Goal: Task Accomplishment & Management: Use online tool/utility

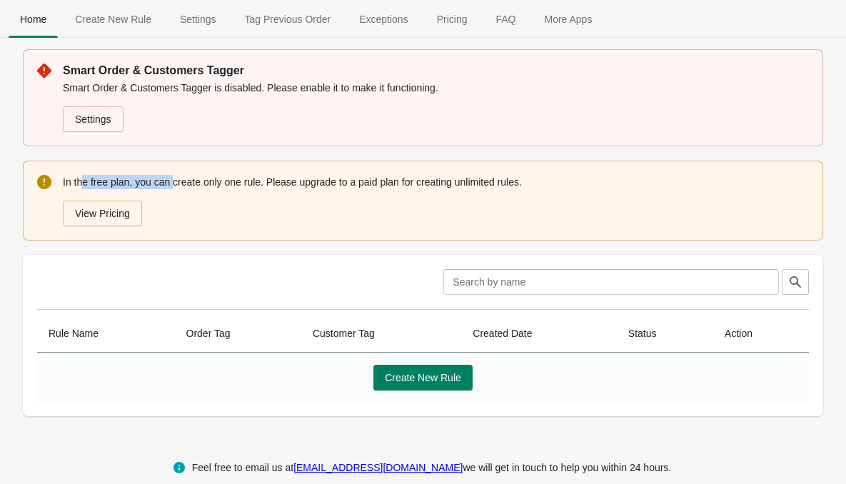
drag, startPoint x: 81, startPoint y: 183, endPoint x: 192, endPoint y: 181, distance: 111.4
click at [176, 183] on div "In the free plan, you can create only one rule. Please upgrade to a paid plan f…" at bounding box center [436, 200] width 746 height 54
drag, startPoint x: 192, startPoint y: 181, endPoint x: 253, endPoint y: 181, distance: 60.7
click at [251, 181] on div "In the free plan, you can create only one rule. Please upgrade to a paid plan f…" at bounding box center [436, 200] width 746 height 54
drag, startPoint x: 297, startPoint y: 177, endPoint x: 310, endPoint y: 178, distance: 12.9
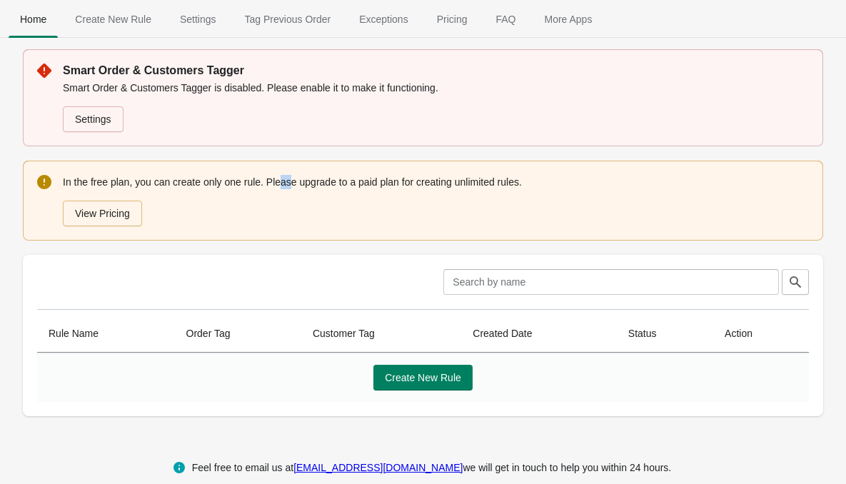
click at [300, 177] on div "In the free plan, you can create only one rule. Please upgrade to a paid plan f…" at bounding box center [436, 200] width 746 height 54
click at [423, 377] on span "Create New Rule" at bounding box center [423, 377] width 76 height 11
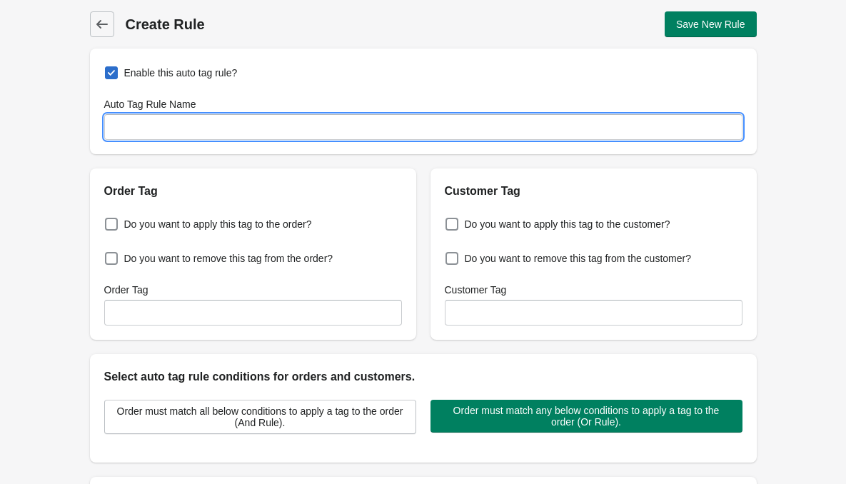
click at [206, 136] on input "Auto Tag Rule Name" at bounding box center [423, 127] width 638 height 26
click at [116, 74] on span at bounding box center [111, 72] width 13 height 13
click at [108, 69] on input "Enable this auto tag rule?" at bounding box center [108, 69] width 1 height 1
checkbox input "false"
click at [144, 128] on input "Auto Tag Rule Name" at bounding box center [423, 127] width 638 height 26
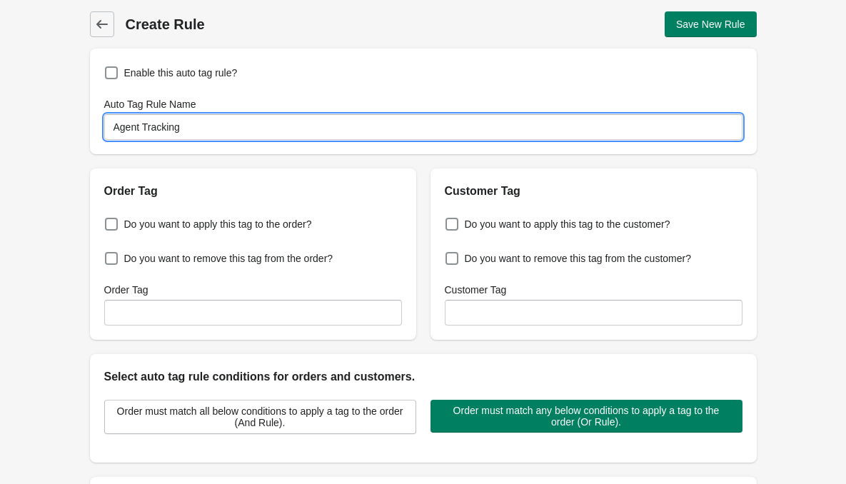
type input "Agent Tracking"
click at [216, 194] on h2 "Order Tag" at bounding box center [253, 191] width 298 height 17
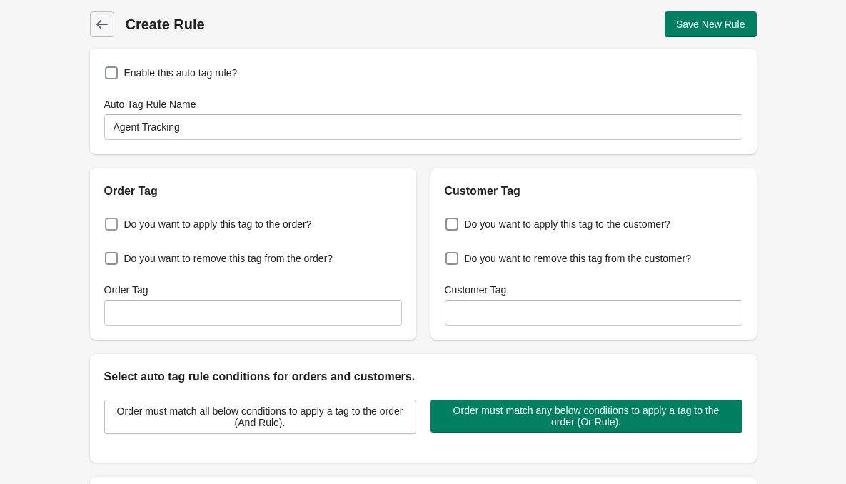
click at [156, 228] on span "Do you want to apply this tag to the order?" at bounding box center [218, 224] width 188 height 14
click at [108, 221] on input "Do you want to apply this tag to the order?" at bounding box center [108, 220] width 1 height 1
checkbox input "true"
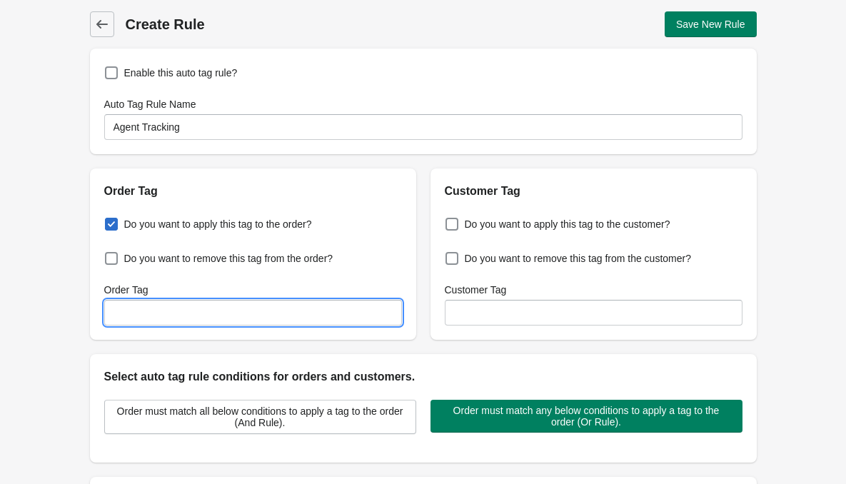
click at [141, 316] on input "Order Tag" at bounding box center [253, 313] width 298 height 26
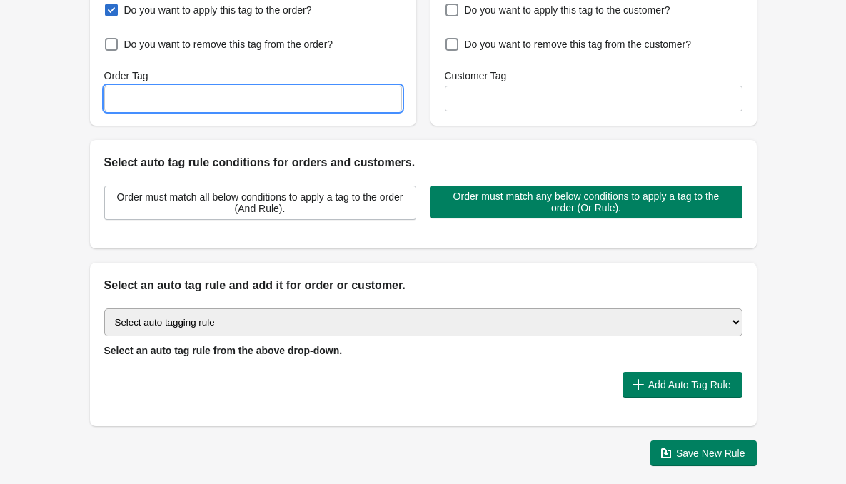
click at [373, 326] on select "Select auto tagging rule Tag by order amount Tag based on the order count (Volu…" at bounding box center [423, 322] width 638 height 28
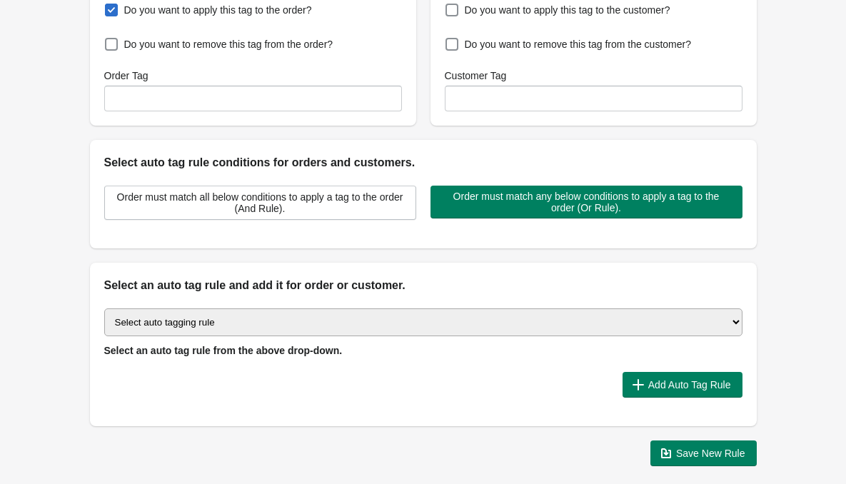
select select "45"
click at [104, 308] on select "Select auto tagging rule Tag by order amount Tag based on the order count (Volu…" at bounding box center [423, 322] width 638 height 28
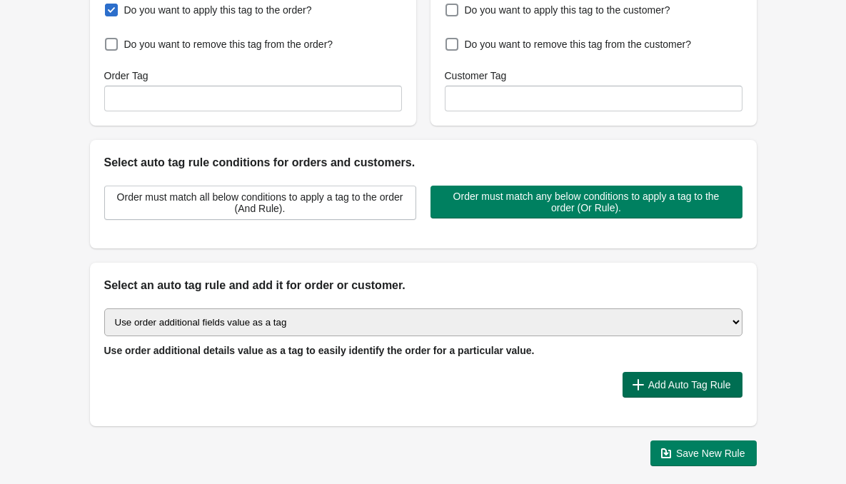
click at [660, 385] on span "Add Auto Tag Rule" at bounding box center [689, 384] width 83 height 11
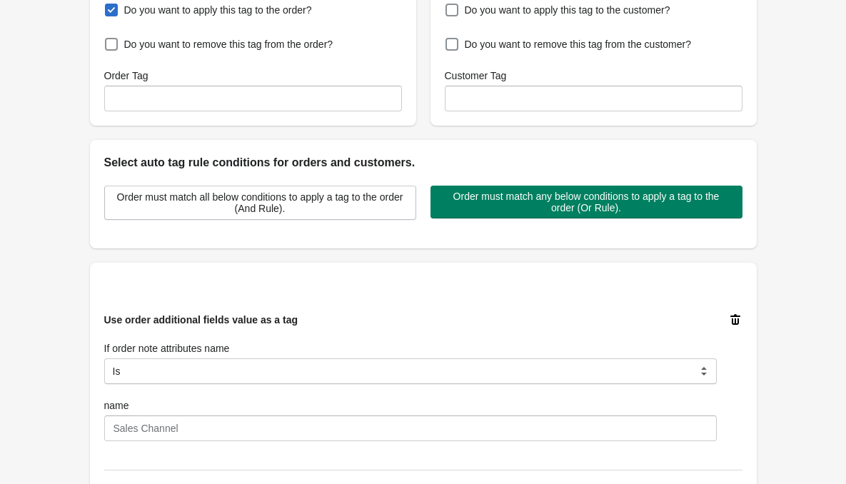
scroll to position [357, 0]
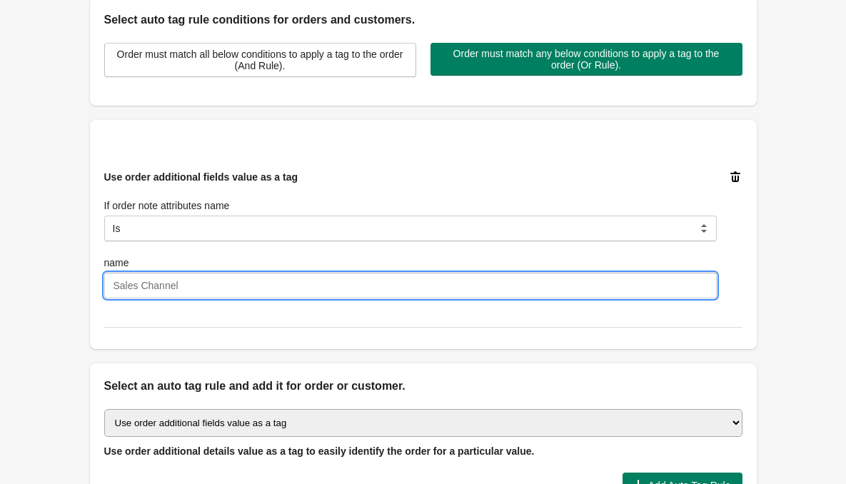
click at [163, 282] on input "name" at bounding box center [410, 286] width 612 height 26
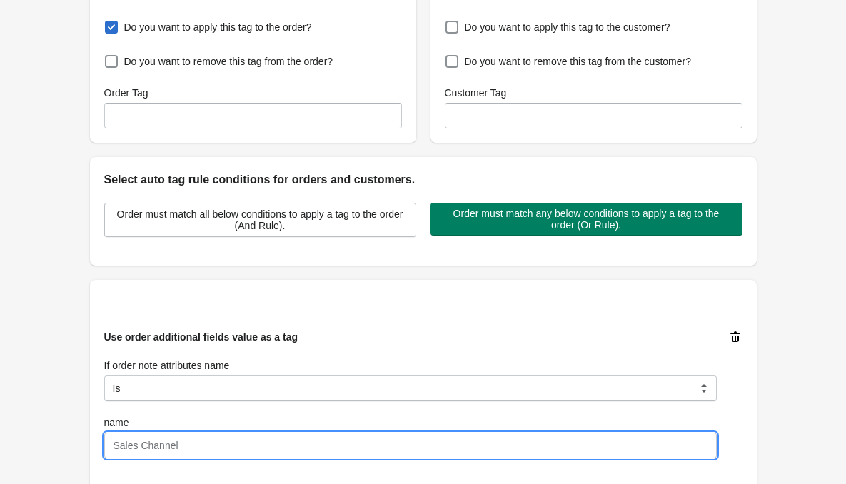
scroll to position [214, 0]
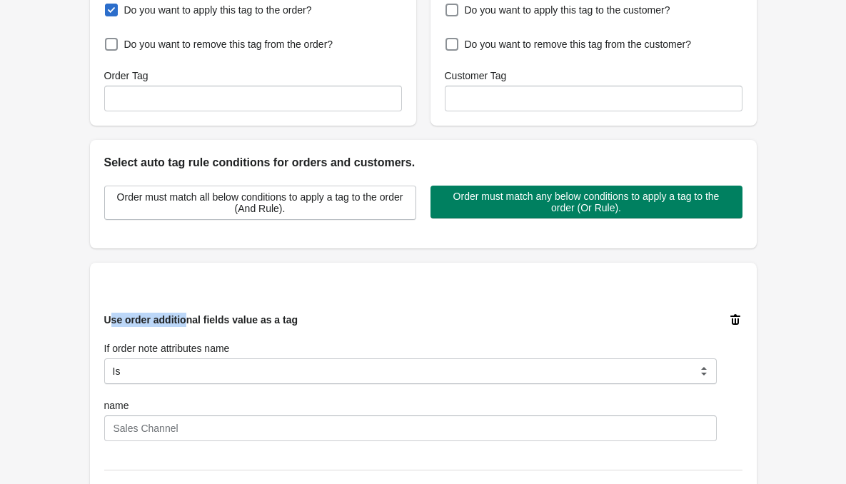
drag, startPoint x: 109, startPoint y: 318, endPoint x: 188, endPoint y: 318, distance: 79.2
click at [186, 318] on span "Use order additional fields value as a tag" at bounding box center [201, 319] width 194 height 11
drag, startPoint x: 214, startPoint y: 316, endPoint x: 251, endPoint y: 317, distance: 36.4
click at [239, 317] on span "Use order additional fields value as a tag" at bounding box center [201, 319] width 194 height 11
drag, startPoint x: 255, startPoint y: 316, endPoint x: 268, endPoint y: 317, distance: 12.9
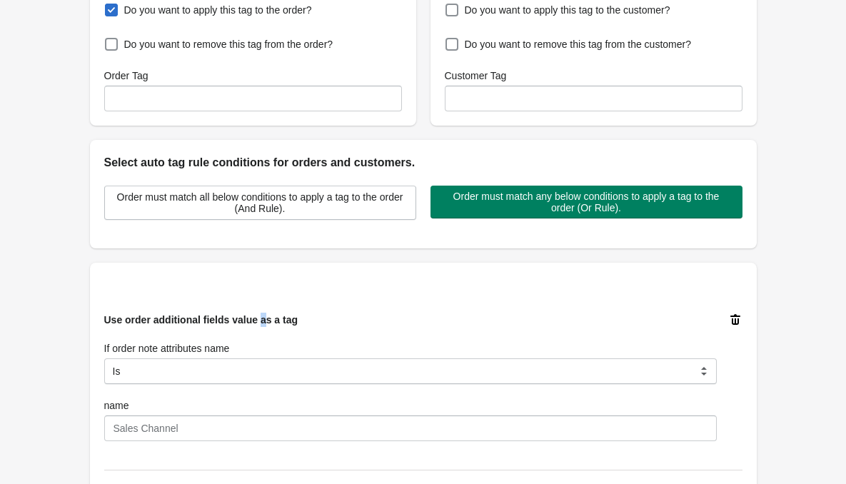
click at [263, 317] on span "Use order additional fields value as a tag" at bounding box center [201, 319] width 194 height 11
drag, startPoint x: 266, startPoint y: 324, endPoint x: 303, endPoint y: 323, distance: 37.1
click at [270, 324] on span "Use order additional fields value as a tag" at bounding box center [201, 319] width 194 height 11
click at [303, 323] on div "Use order additional fields value as a tag If order note attributes name Is Con…" at bounding box center [410, 377] width 612 height 128
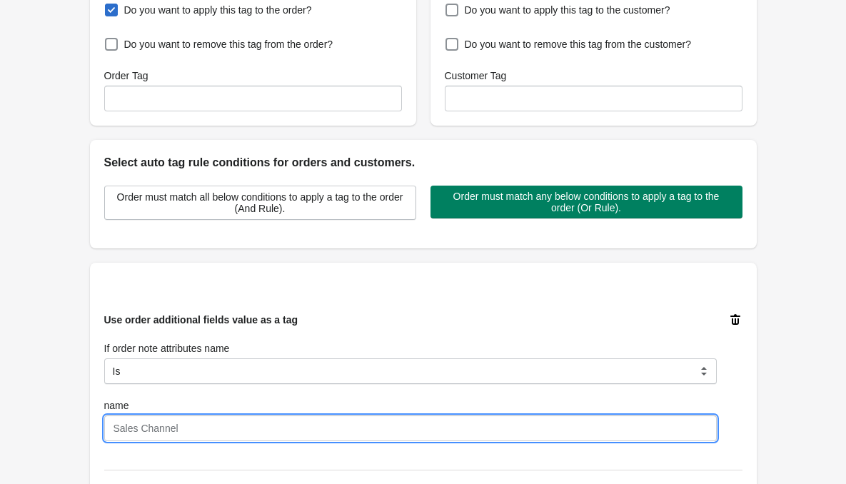
click at [176, 430] on input "name" at bounding box center [410, 428] width 612 height 26
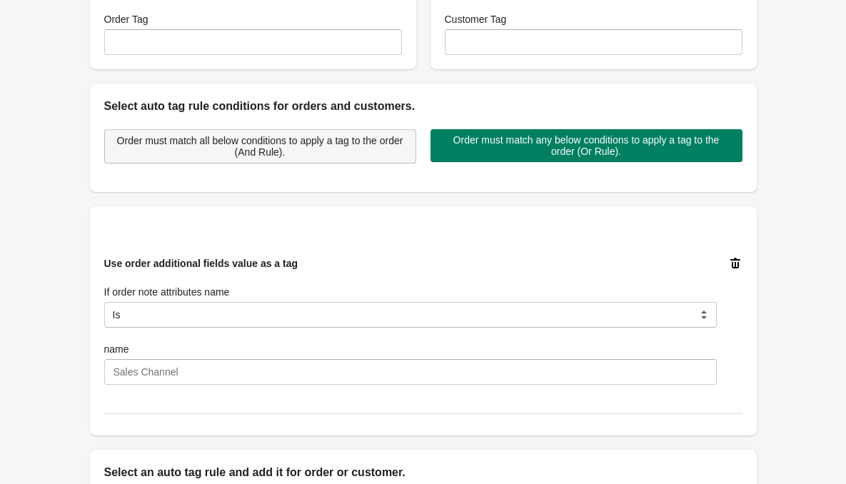
scroll to position [286, 0]
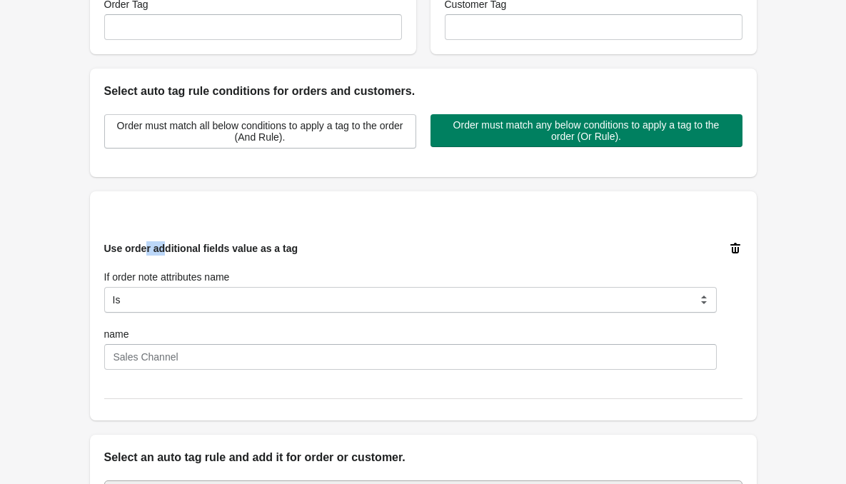
drag, startPoint x: 143, startPoint y: 248, endPoint x: 163, endPoint y: 248, distance: 20.0
click at [163, 248] on span "Use order additional fields value as a tag" at bounding box center [201, 248] width 194 height 11
click at [113, 251] on span "Use order additional fields value as a tag" at bounding box center [201, 248] width 194 height 11
drag, startPoint x: 118, startPoint y: 250, endPoint x: 168, endPoint y: 249, distance: 50.0
click at [168, 249] on span "Use order additional fields value as a tag" at bounding box center [201, 248] width 194 height 11
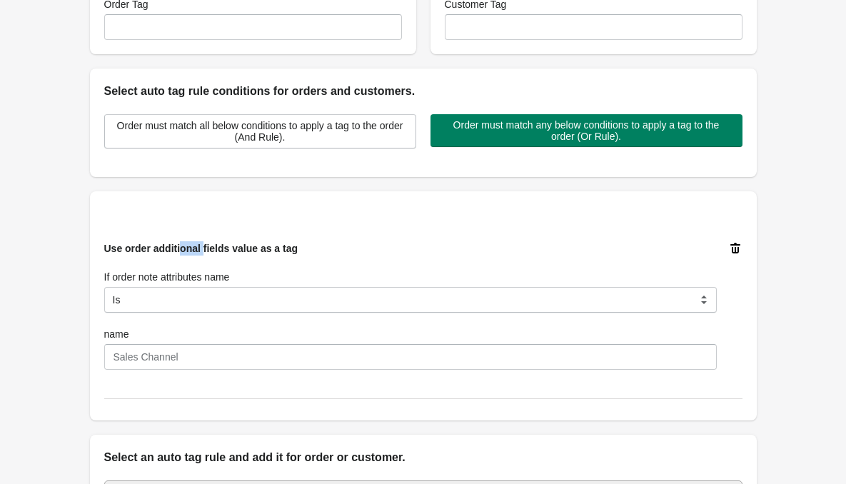
drag, startPoint x: 180, startPoint y: 247, endPoint x: 207, endPoint y: 247, distance: 27.1
click at [206, 247] on span "Use order additional fields value as a tag" at bounding box center [201, 248] width 194 height 11
click at [221, 247] on span "Use order additional fields value as a tag" at bounding box center [201, 248] width 194 height 11
drag, startPoint x: 241, startPoint y: 248, endPoint x: 274, endPoint y: 246, distance: 33.6
click at [274, 246] on span "Use order additional fields value as a tag" at bounding box center [201, 248] width 194 height 11
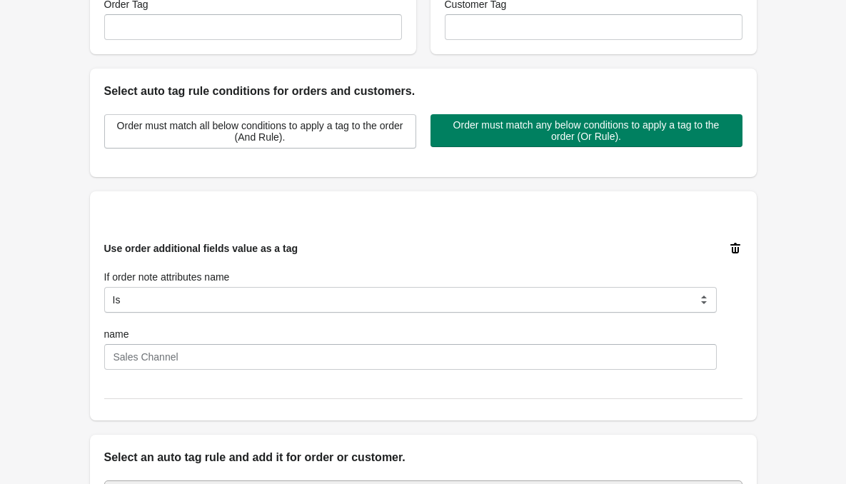
click at [286, 245] on span "Use order additional fields value as a tag" at bounding box center [201, 248] width 194 height 11
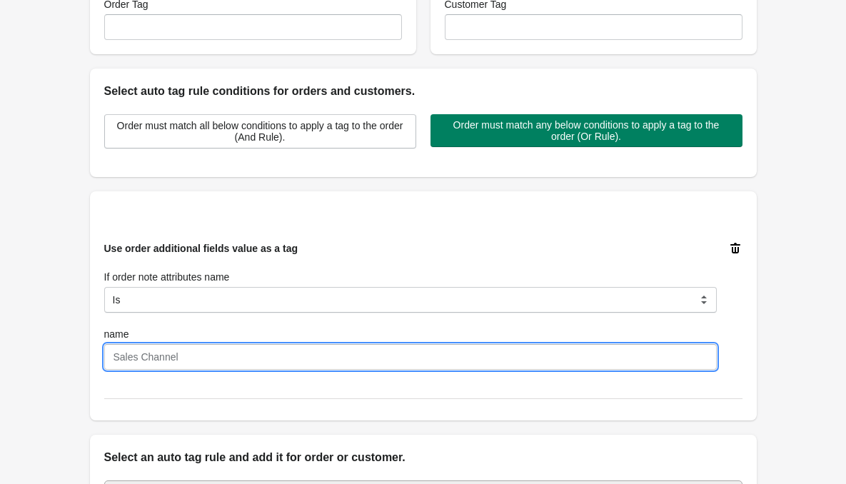
click at [160, 362] on input "name" at bounding box center [410, 357] width 612 height 26
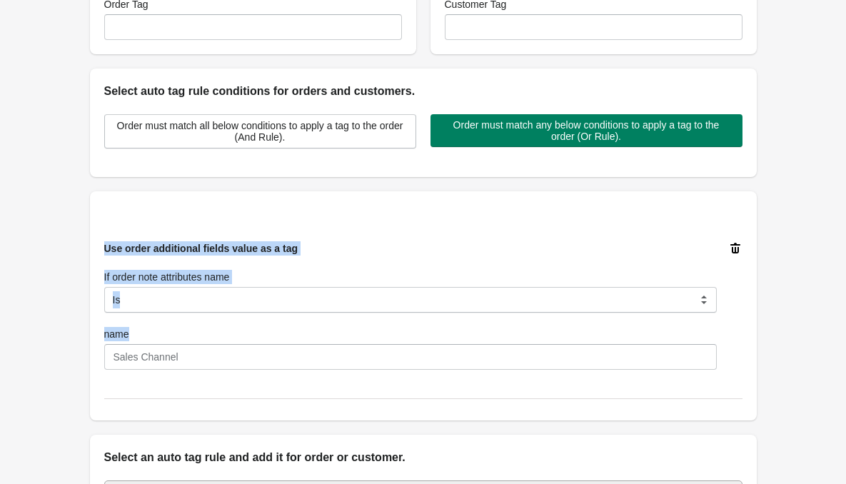
drag, startPoint x: 103, startPoint y: 246, endPoint x: 283, endPoint y: 366, distance: 217.2
click at [283, 366] on div "Use order additional fields value as a tag If order note attributes name Is Con…" at bounding box center [418, 300] width 650 height 140
copy div "Use order additional fields value as a tag If order note attributes name Is Con…"
click at [206, 256] on div "Use order additional fields value as a tag If order note attributes name Is Con…" at bounding box center [410, 305] width 612 height 128
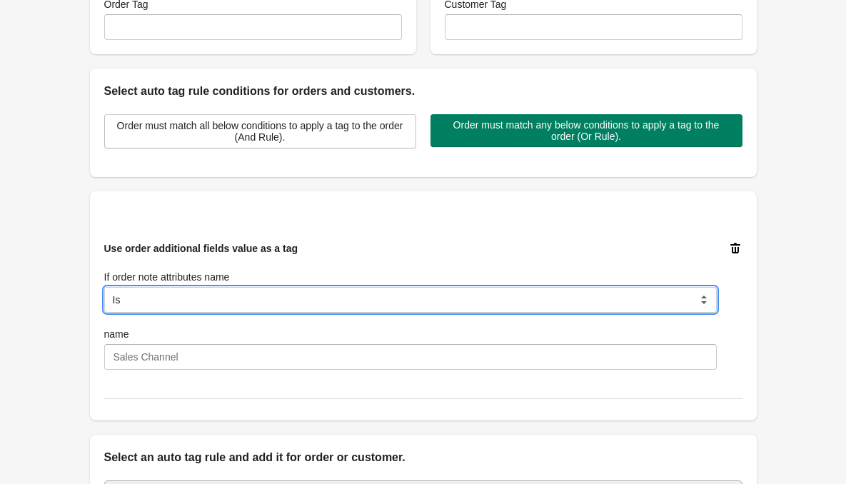
click at [205, 291] on select "Is Contain Is Not Is Not contain Start With" at bounding box center [410, 300] width 612 height 26
click at [104, 287] on select "Is Contain Is Not Is Not contain Start With" at bounding box center [410, 300] width 612 height 26
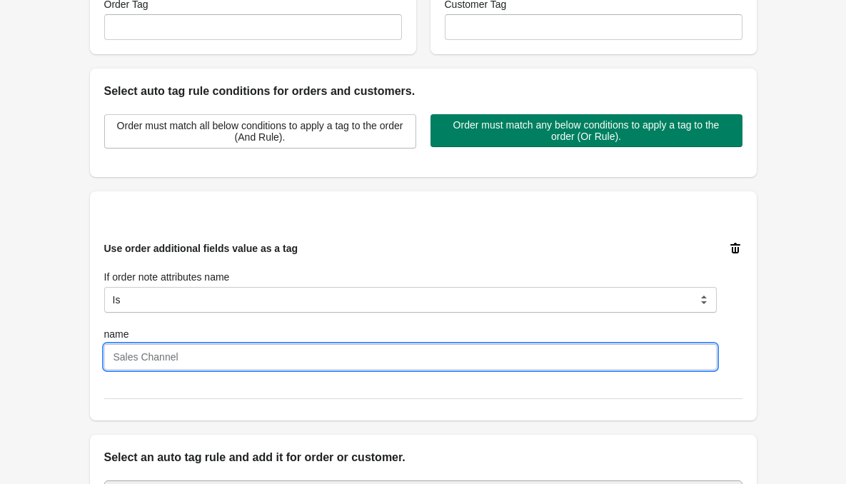
click at [168, 358] on input "name" at bounding box center [410, 357] width 612 height 26
click at [124, 333] on label "name" at bounding box center [116, 334] width 25 height 14
click at [124, 344] on input "name" at bounding box center [410, 357] width 612 height 26
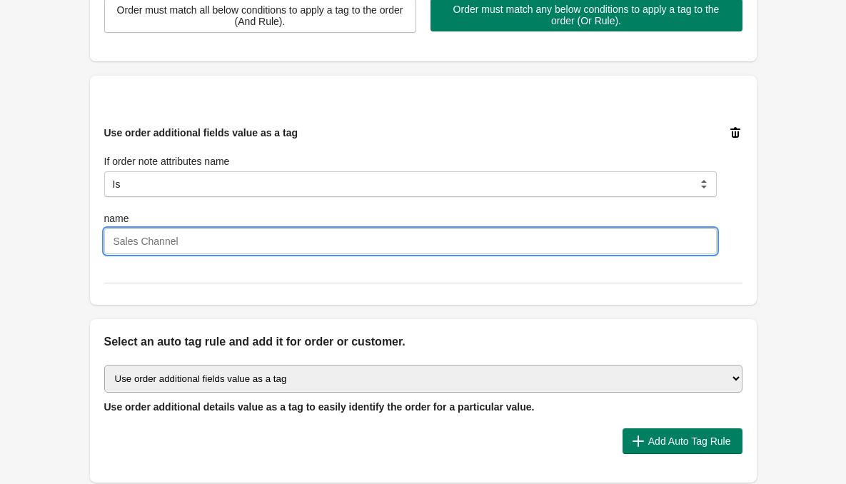
scroll to position [428, 0]
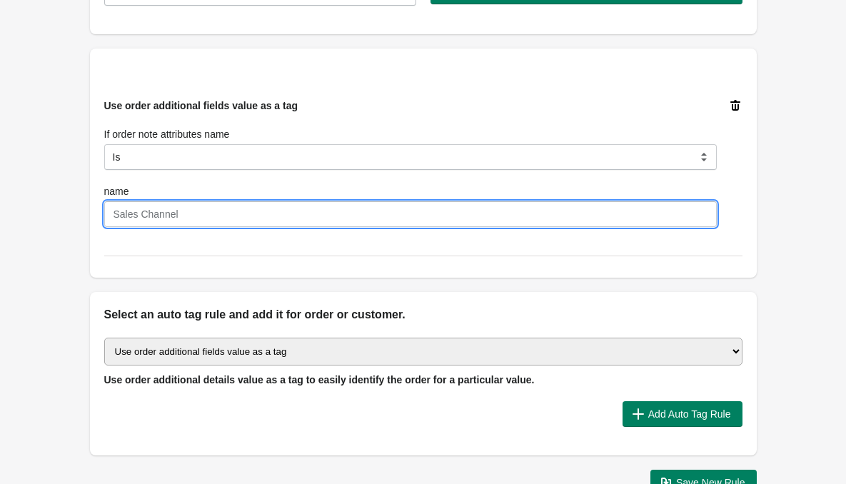
click at [248, 354] on select "Select auto tagging rule Tag by order amount Tag based on the order count (Volu…" at bounding box center [423, 352] width 638 height 28
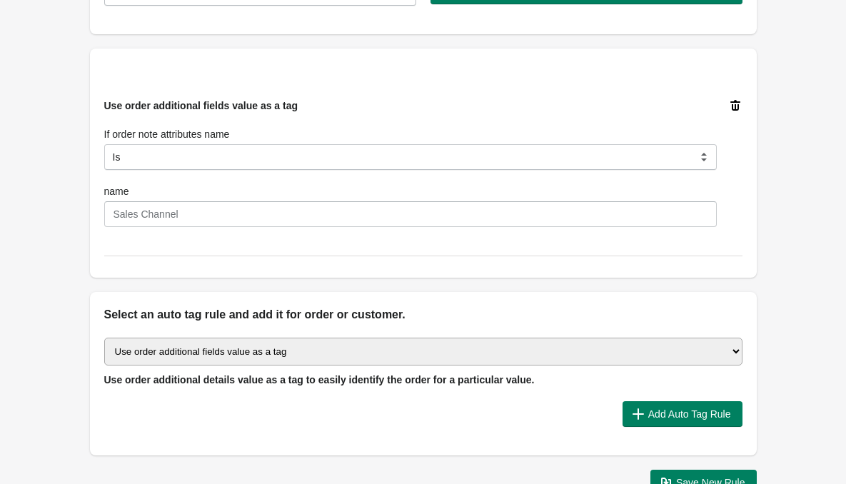
click at [248, 354] on select "Select auto tagging rule Tag by order amount Tag based on the order count (Volu…" at bounding box center [423, 352] width 638 height 28
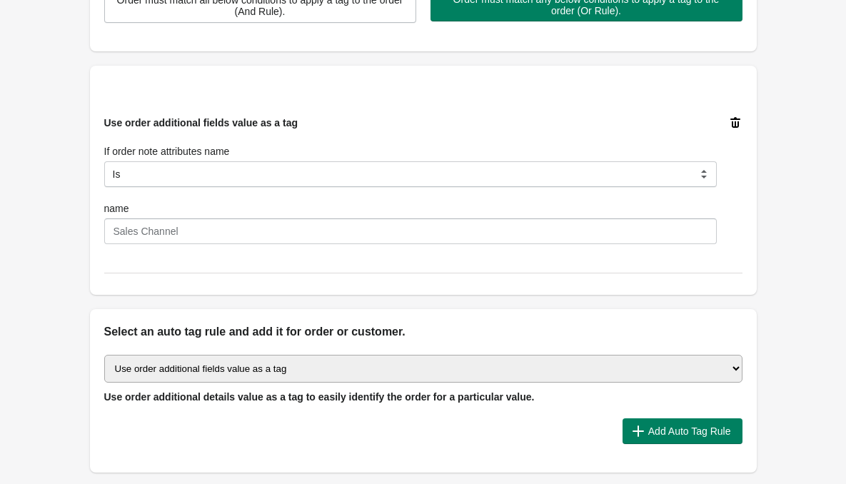
scroll to position [383, 0]
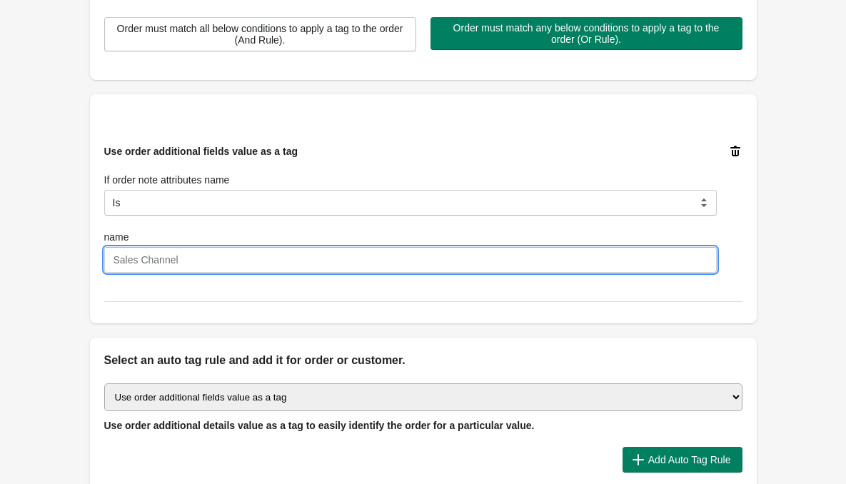
click at [191, 263] on input "name" at bounding box center [410, 260] width 612 height 26
click at [182, 258] on input "name" at bounding box center [410, 260] width 612 height 26
paste input "Agent"
type input "Agent"
click at [214, 233] on div "name" at bounding box center [410, 237] width 612 height 14
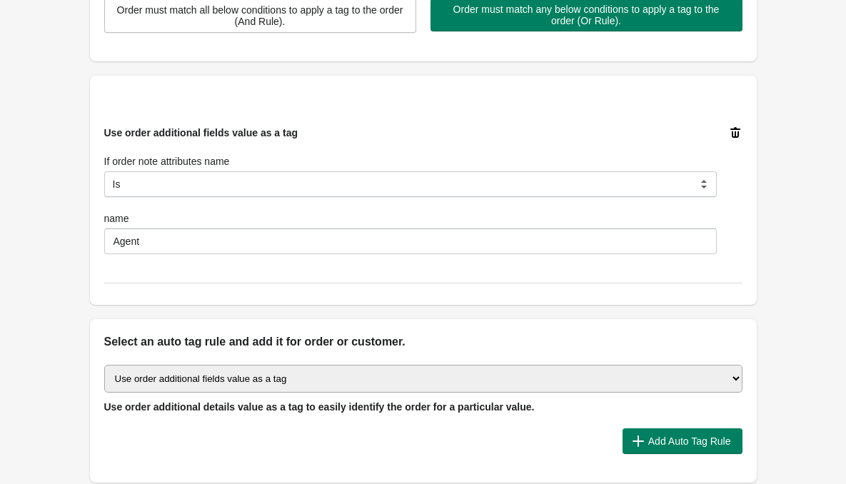
scroll to position [500, 0]
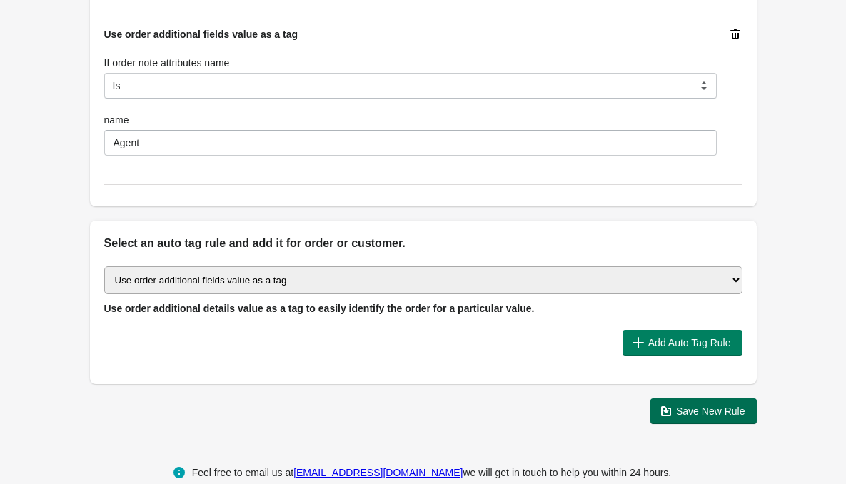
click at [661, 410] on icon "button" at bounding box center [666, 411] width 14 height 14
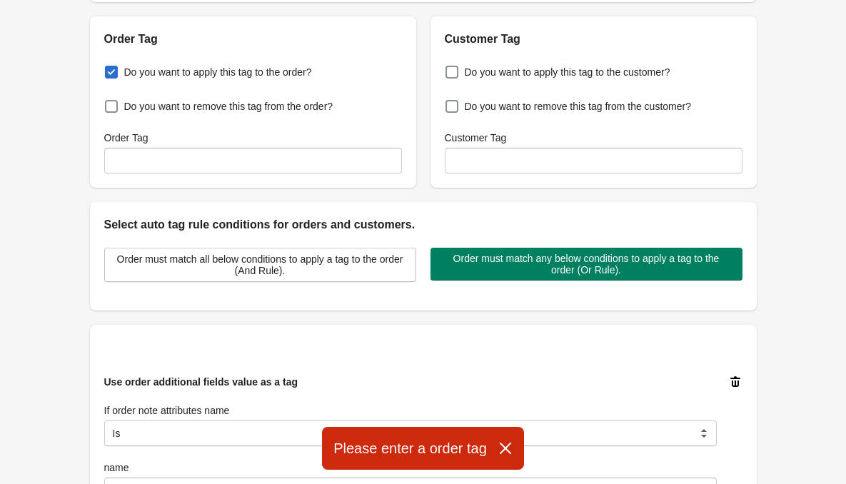
scroll to position [143, 0]
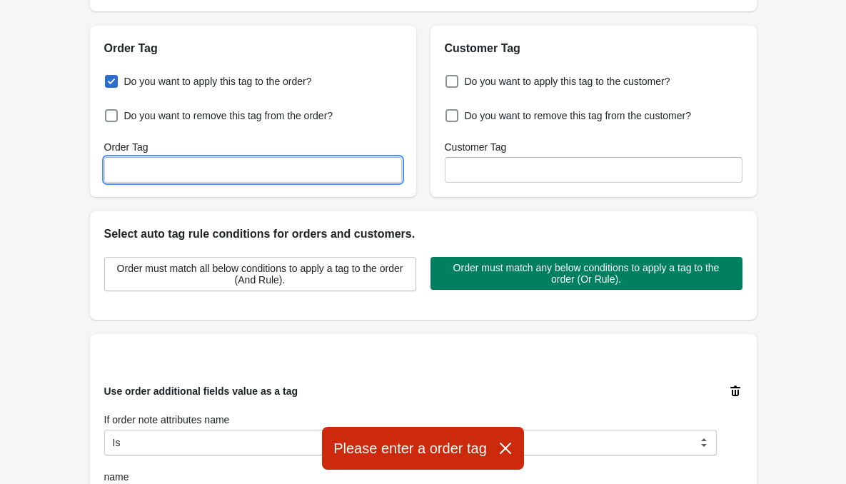
click at [193, 168] on input "Order Tag" at bounding box center [253, 170] width 298 height 26
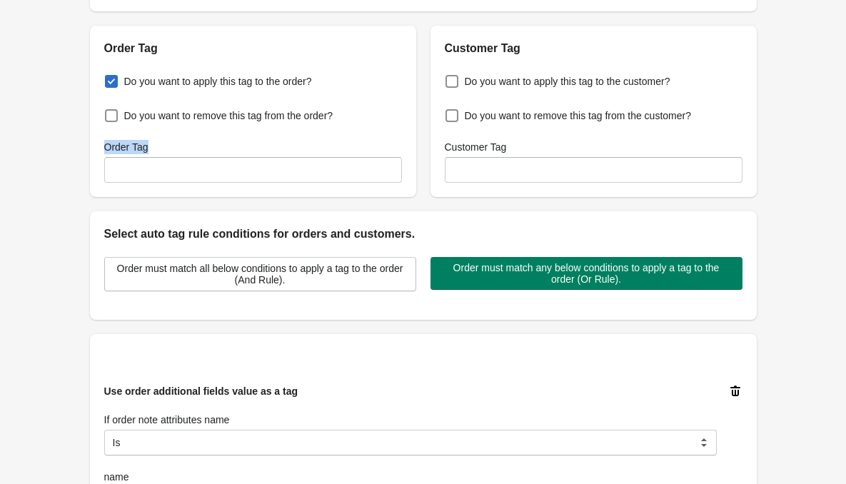
drag, startPoint x: 153, startPoint y: 143, endPoint x: 101, endPoint y: 144, distance: 52.8
click at [101, 144] on div "Do you want to apply this tag to the order? Do you want to remove this tag from…" at bounding box center [253, 127] width 326 height 140
copy label "Order Tag"
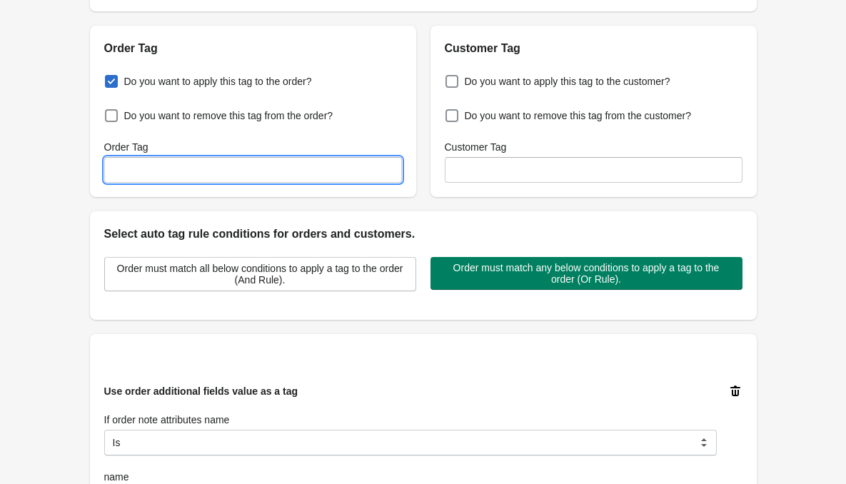
click at [152, 178] on input "Order Tag" at bounding box center [253, 170] width 298 height 26
paste input "{{order.note_attributes.Agent}}"
type input "{{order.note_attributes.Agent}}"
click at [261, 201] on div "Enable this auto tag rule? Auto Tag Rule Name Agent Tracking Order Tag Do you w…" at bounding box center [423, 343] width 667 height 875
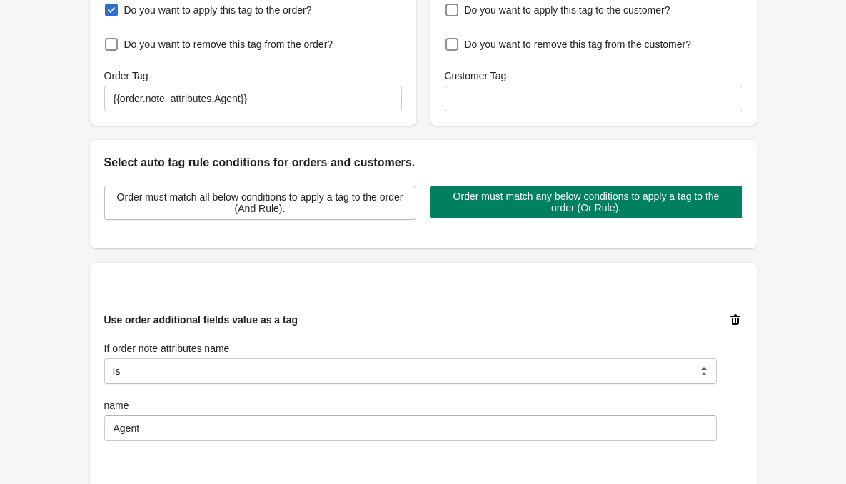
scroll to position [286, 0]
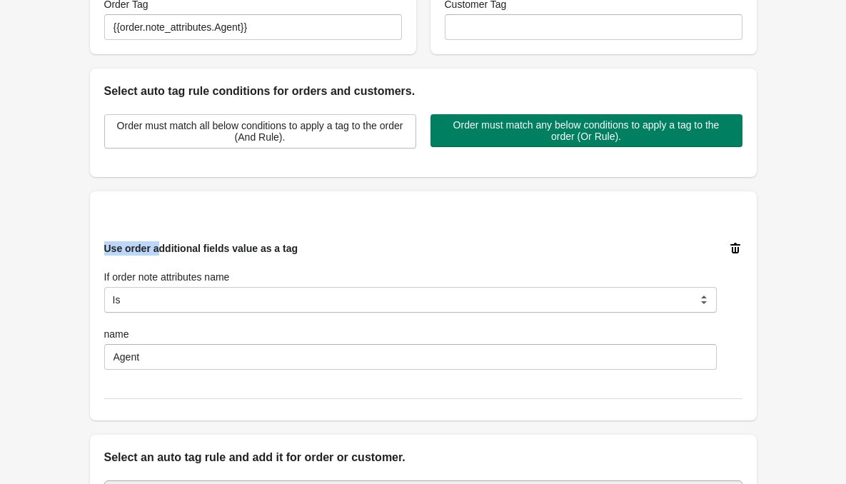
drag, startPoint x: 104, startPoint y: 236, endPoint x: 158, endPoint y: 240, distance: 54.4
click at [158, 240] on div "Use order additional fields value as a tag If order note attributes name Is Con…" at bounding box center [418, 300] width 650 height 140
click at [180, 233] on div "Use order additional fields value as a tag If order note attributes name Is Con…" at bounding box center [418, 300] width 650 height 140
drag, startPoint x: 176, startPoint y: 246, endPoint x: 232, endPoint y: 252, distance: 56.0
click at [228, 252] on span "Use order additional fields value as a tag" at bounding box center [201, 248] width 194 height 11
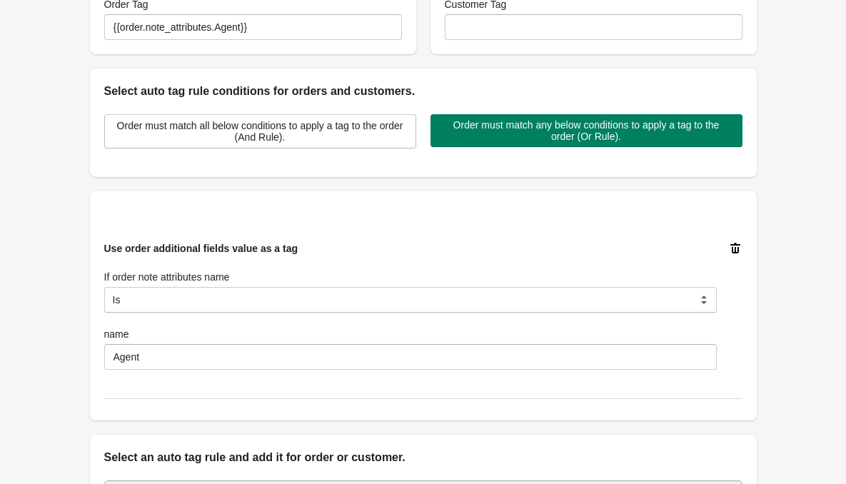
click at [232, 252] on span "Use order additional fields value as a tag" at bounding box center [201, 248] width 194 height 11
drag, startPoint x: 233, startPoint y: 248, endPoint x: 283, endPoint y: 251, distance: 50.1
click at [282, 251] on span "Use order additional fields value as a tag" at bounding box center [201, 248] width 194 height 11
click at [285, 251] on span "Use order additional fields value as a tag" at bounding box center [201, 248] width 194 height 11
drag, startPoint x: 106, startPoint y: 273, endPoint x: 187, endPoint y: 273, distance: 81.4
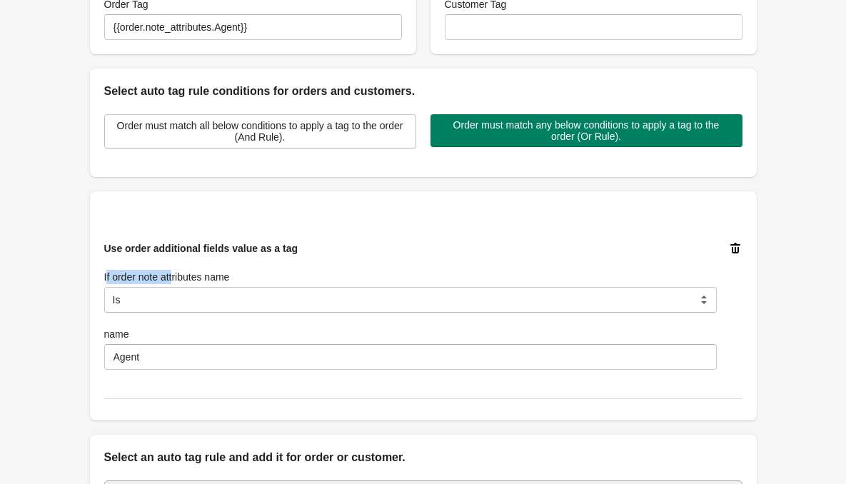
click at [186, 273] on label "If order note attributes name" at bounding box center [167, 277] width 126 height 14
click at [216, 274] on label "If order note attributes name" at bounding box center [167, 277] width 126 height 14
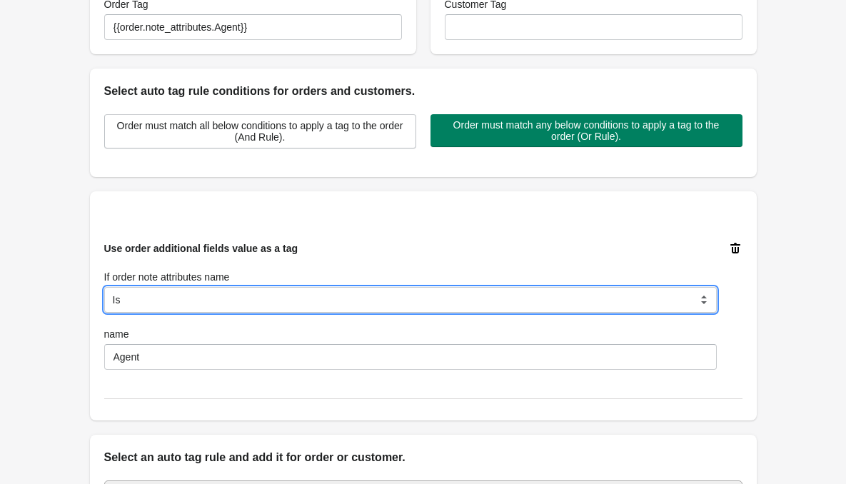
click at [216, 287] on select "Is Contain Is Not Is Not contain Start With" at bounding box center [410, 300] width 612 height 26
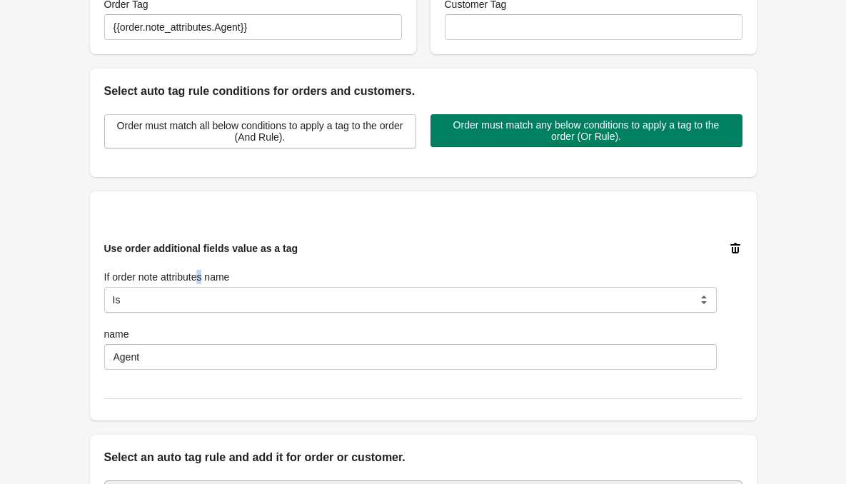
click at [205, 276] on label "If order note attributes name" at bounding box center [167, 277] width 126 height 14
click at [268, 274] on div "If order note attributes name" at bounding box center [410, 277] width 612 height 14
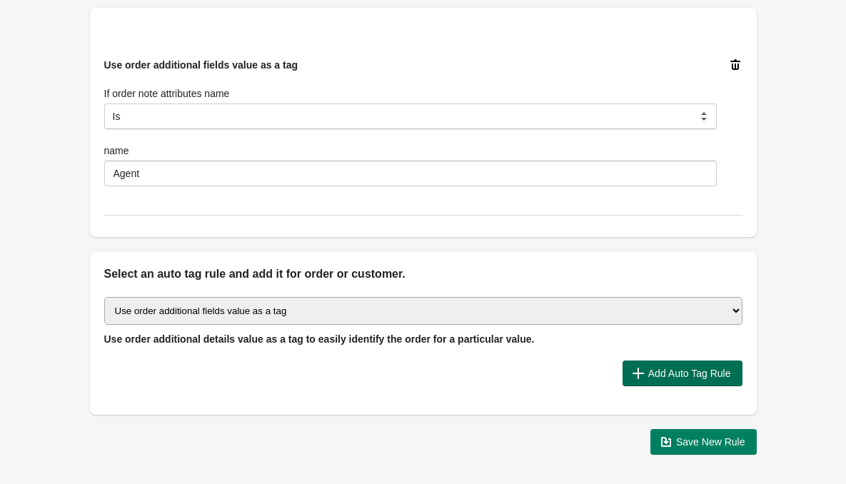
scroll to position [454, 0]
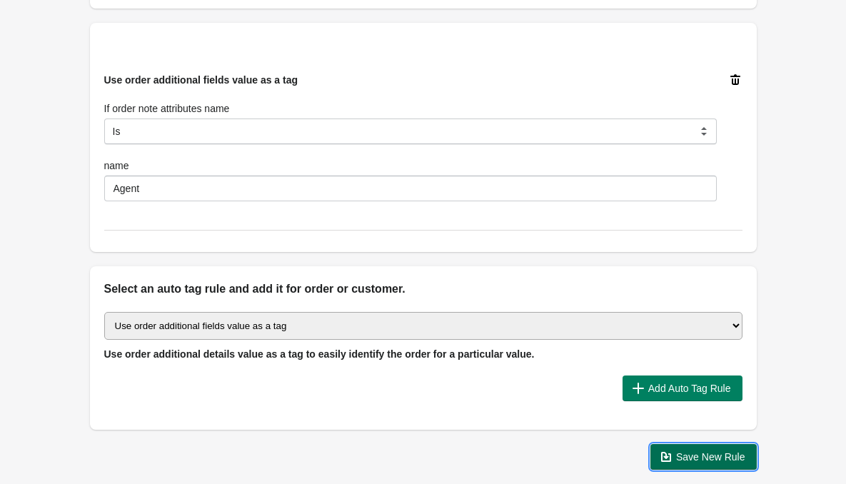
click at [688, 454] on span "Save New Rule" at bounding box center [710, 456] width 69 height 11
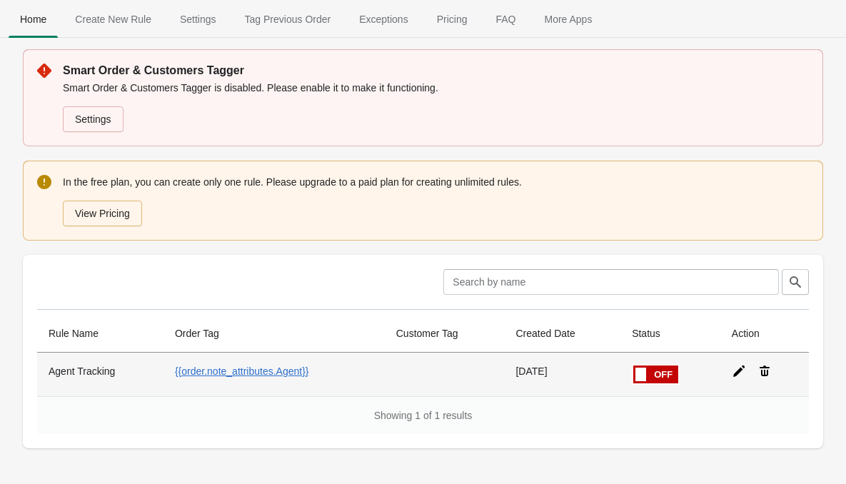
click at [656, 365] on span at bounding box center [633, 365] width 90 height 0
click at [0, 0] on input "checkbox" at bounding box center [0, 0] width 0 height 0
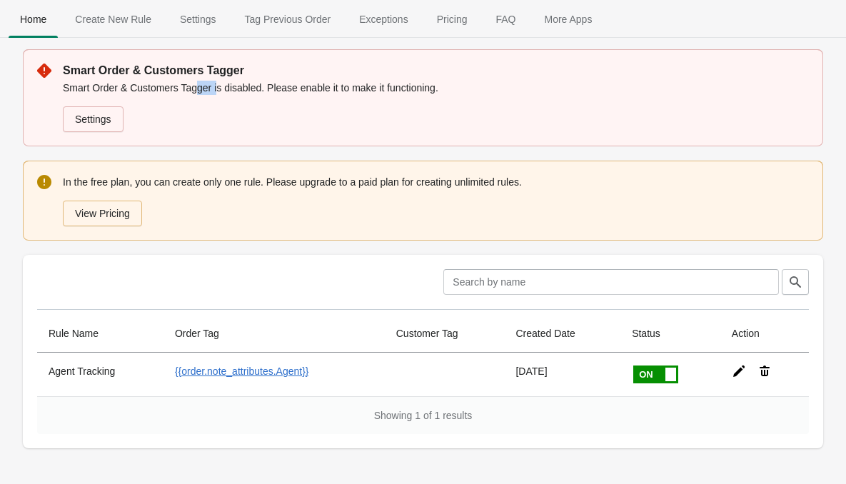
drag, startPoint x: 193, startPoint y: 89, endPoint x: 218, endPoint y: 92, distance: 25.1
click at [218, 91] on p "Smart Order & Customers Tagger is disabled. Please enable it to make it functio…" at bounding box center [436, 88] width 746 height 14
click at [143, 94] on p "Smart Order & Customers Tagger is disabled. Please enable it to make it functio…" at bounding box center [436, 88] width 746 height 14
drag, startPoint x: 89, startPoint y: 89, endPoint x: 123, endPoint y: 89, distance: 33.6
click at [123, 89] on p "Smart Order & Customers Tagger is disabled. Please enable it to make it functio…" at bounding box center [436, 88] width 746 height 14
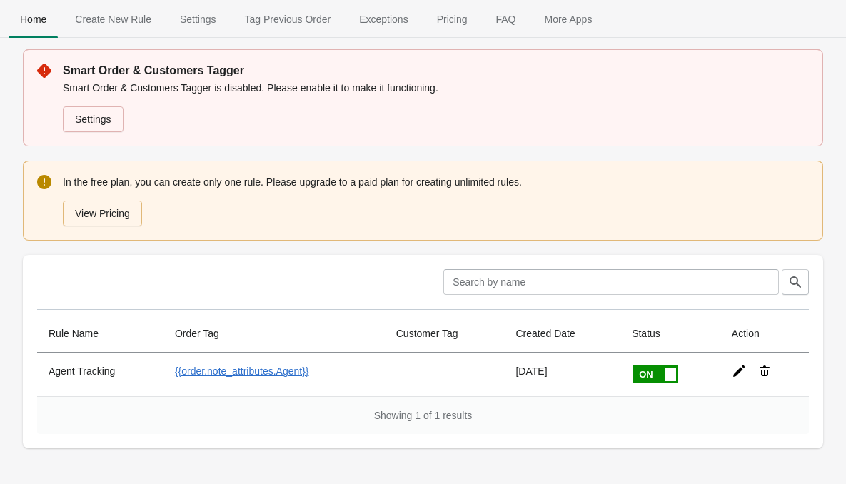
click at [74, 89] on p "Smart Order & Customers Tagger is disabled. Please enable it to make it functio…" at bounding box center [436, 88] width 746 height 14
drag, startPoint x: 62, startPoint y: 88, endPoint x: 125, endPoint y: 89, distance: 62.8
click at [125, 89] on div "Smart Order & Customers Tagger Smart Order & Customers Tagger is disabled. Plea…" at bounding box center [423, 97] width 800 height 97
click at [146, 88] on p "Smart Order & Customers Tagger is disabled. Please enable it to make it functio…" at bounding box center [436, 88] width 746 height 14
drag, startPoint x: 106, startPoint y: 74, endPoint x: 155, endPoint y: 74, distance: 49.2
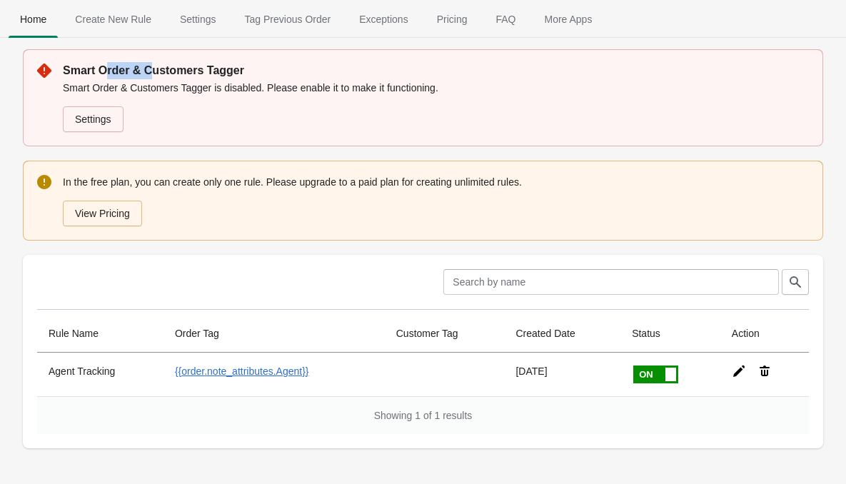
click at [153, 74] on p "Smart Order & Customers Tagger" at bounding box center [436, 70] width 746 height 17
click at [201, 77] on p "Smart Order & Customers Tagger" at bounding box center [436, 70] width 746 height 17
drag, startPoint x: 206, startPoint y: 88, endPoint x: 218, endPoint y: 89, distance: 11.4
click at [218, 89] on p "Smart Order & Customers Tagger is disabled. Please enable it to make it functio…" at bounding box center [436, 88] width 746 height 14
click at [258, 86] on p "Smart Order & Customers Tagger is disabled. Please enable it to make it functio…" at bounding box center [436, 88] width 746 height 14
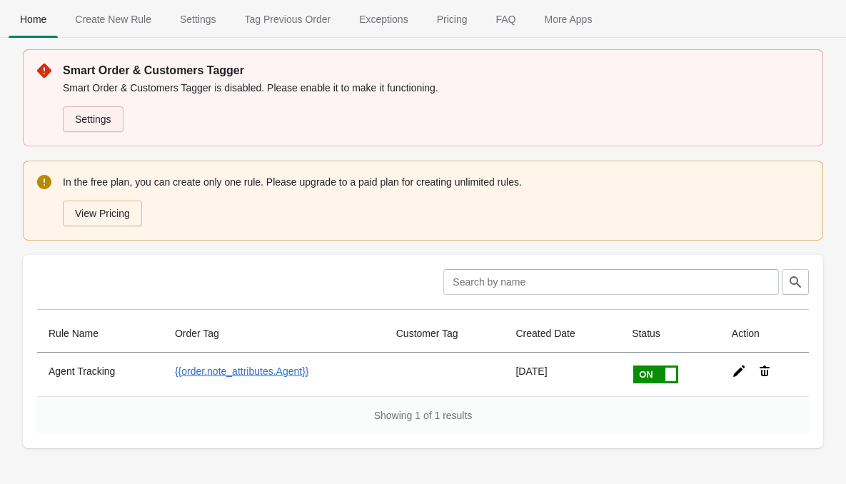
click at [103, 122] on link "Settings" at bounding box center [93, 119] width 61 height 26
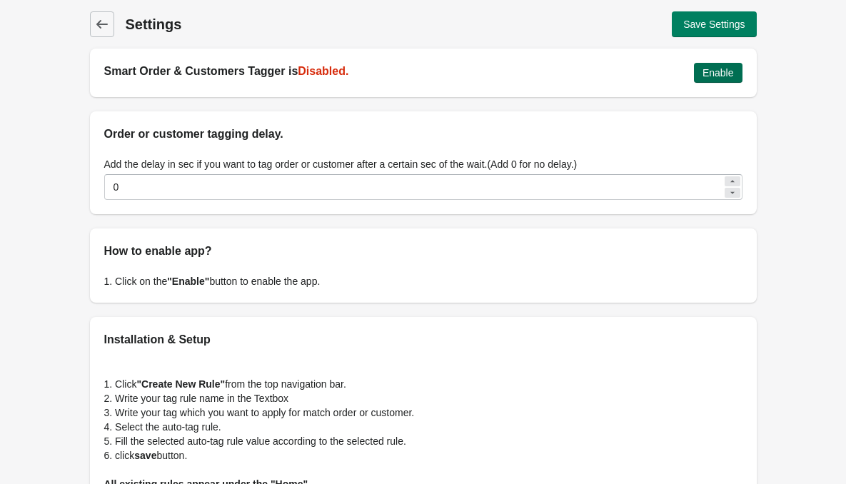
click at [724, 77] on span "Enable" at bounding box center [717, 72] width 31 height 11
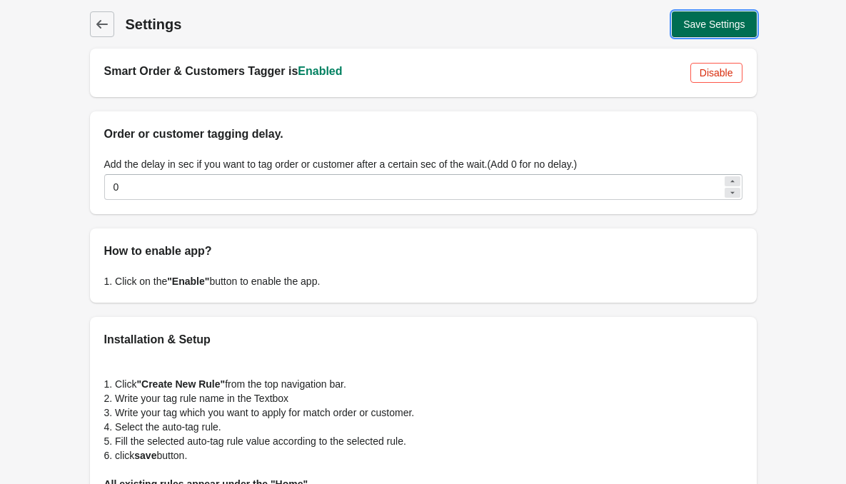
click at [693, 34] on button "Save Settings" at bounding box center [714, 24] width 84 height 26
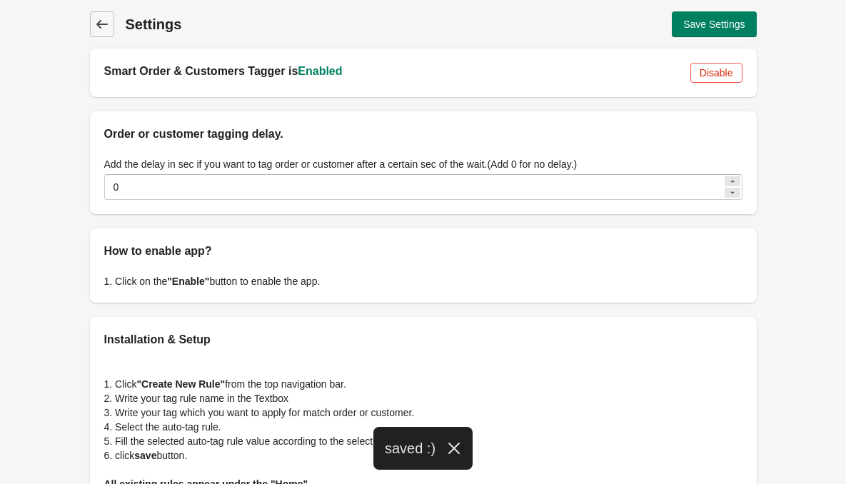
click at [101, 31] on span "Back" at bounding box center [102, 24] width 20 height 20
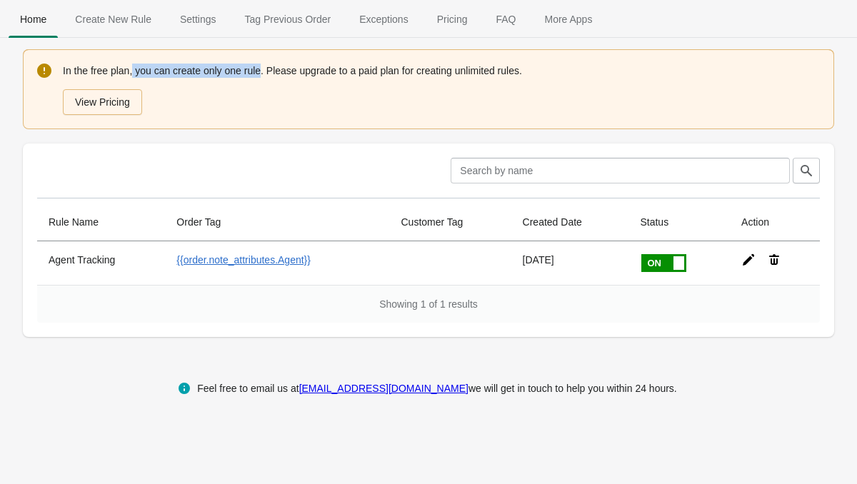
drag, startPoint x: 133, startPoint y: 70, endPoint x: 274, endPoint y: 74, distance: 141.4
click at [260, 74] on div "In the free plan, you can create only one rule. Please upgrade to a paid plan f…" at bounding box center [441, 89] width 757 height 54
drag, startPoint x: 282, startPoint y: 74, endPoint x: 365, endPoint y: 73, distance: 82.8
click at [365, 73] on div "In the free plan, you can create only one rule. Please upgrade to a paid plan f…" at bounding box center [441, 89] width 757 height 54
click at [406, 72] on div "In the free plan, you can create only one rule. Please upgrade to a paid plan f…" at bounding box center [441, 89] width 757 height 54
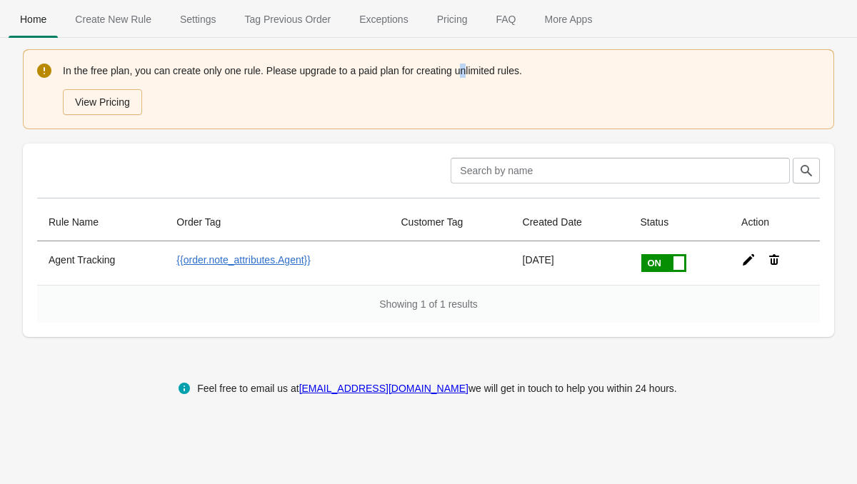
drag, startPoint x: 460, startPoint y: 77, endPoint x: 480, endPoint y: 77, distance: 19.3
click at [473, 77] on div "In the free plan, you can create only one rule. Please upgrade to a paid plan f…" at bounding box center [441, 89] width 757 height 54
click at [453, 26] on span "Pricing" at bounding box center [452, 19] width 54 height 26
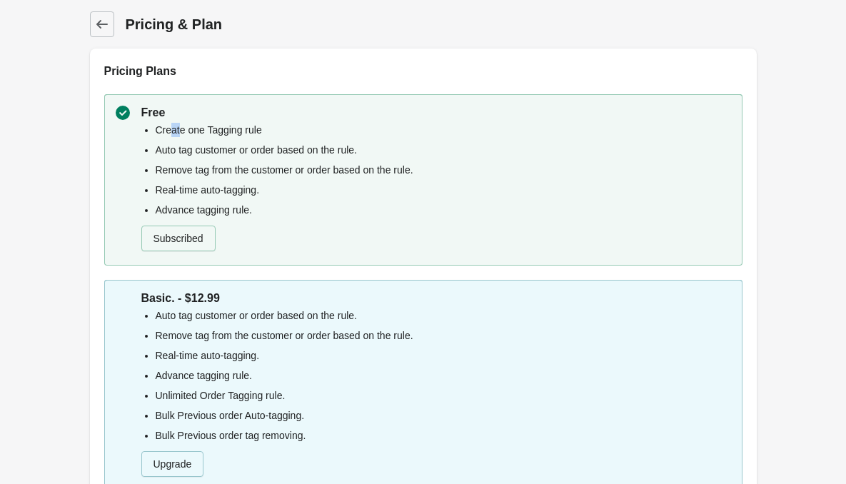
drag, startPoint x: 170, startPoint y: 131, endPoint x: 203, endPoint y: 136, distance: 33.3
click at [197, 135] on li "Create one Tagging rule" at bounding box center [443, 130] width 575 height 14
drag, startPoint x: 186, startPoint y: 180, endPoint x: 223, endPoint y: 182, distance: 37.9
click at [208, 181] on ul "Create one Tagging rule Auto tag customer or order based on the rule. Remove ta…" at bounding box center [436, 170] width 590 height 94
click at [206, 200] on ul "Create one Tagging rule Auto tag customer or order based on the rule. Remove ta…" at bounding box center [436, 170] width 590 height 94
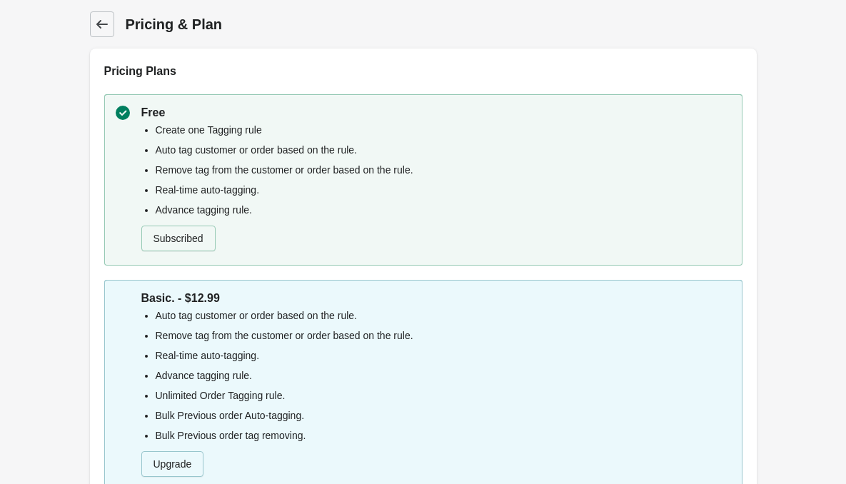
click at [98, 21] on icon at bounding box center [102, 24] width 14 height 14
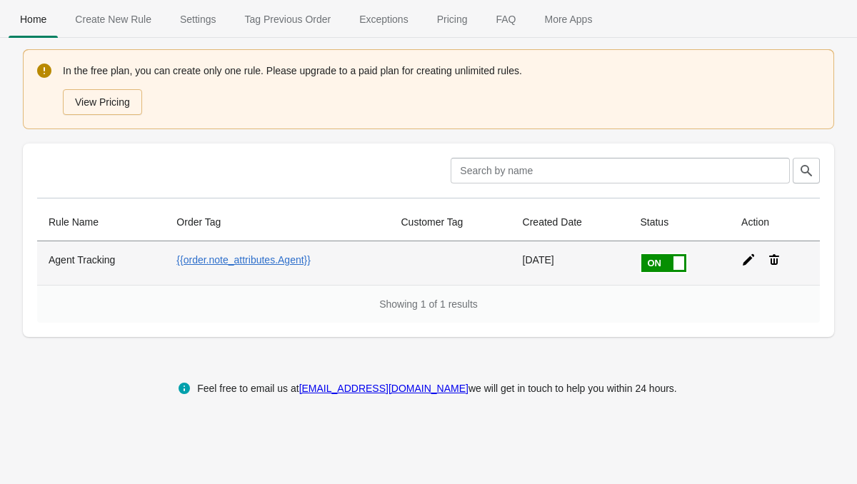
click at [739, 256] on div at bounding box center [768, 254] width 79 height 26
click at [743, 259] on icon at bounding box center [748, 260] width 14 height 14
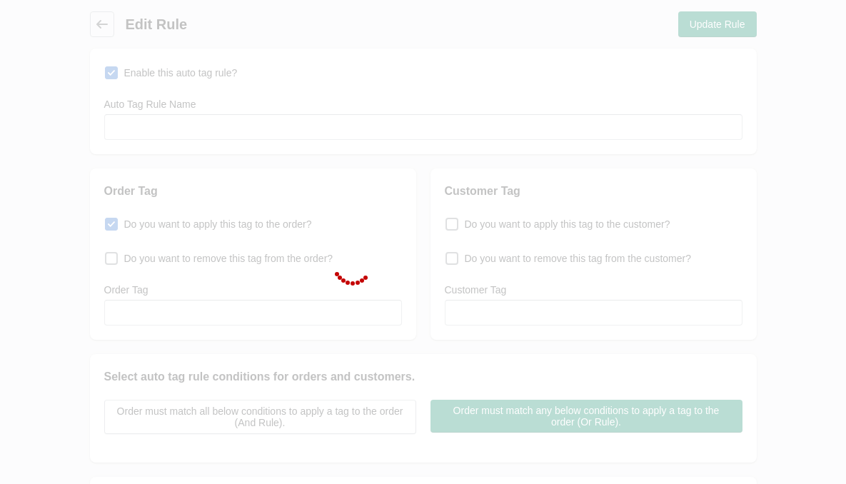
type input "Agent Tracking"
checkbox input "true"
type input "{{order.note_attributes.Agent}}"
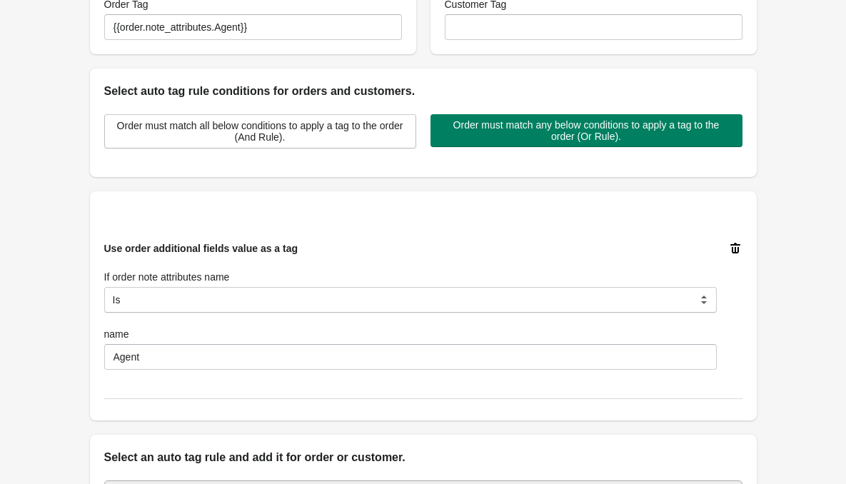
scroll to position [428, 0]
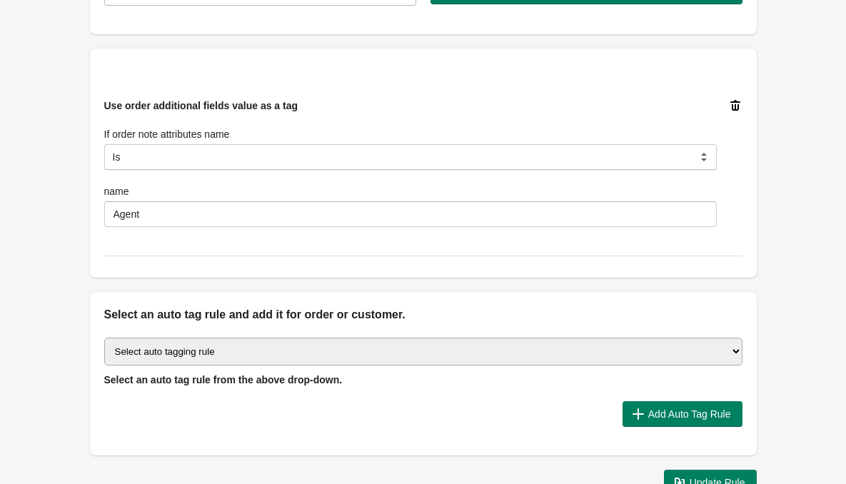
click at [192, 355] on select "Select auto tagging rule Tag by order amount Tag based on the order count (Volu…" at bounding box center [423, 352] width 638 height 28
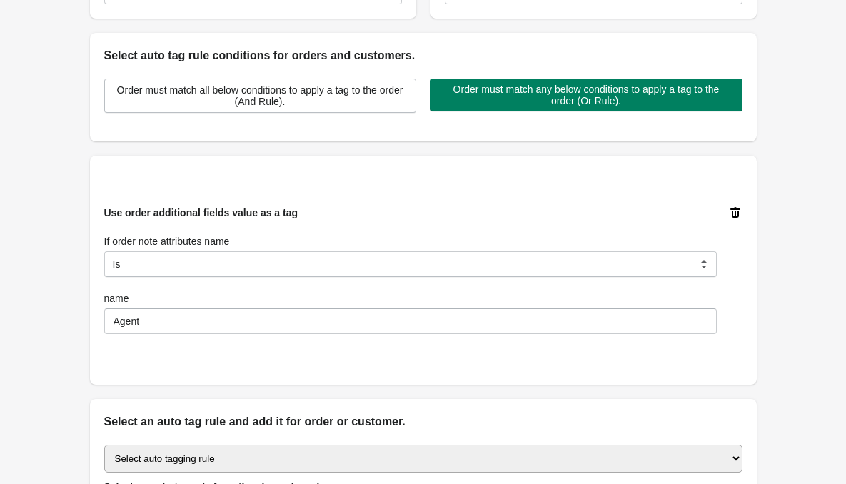
scroll to position [214, 0]
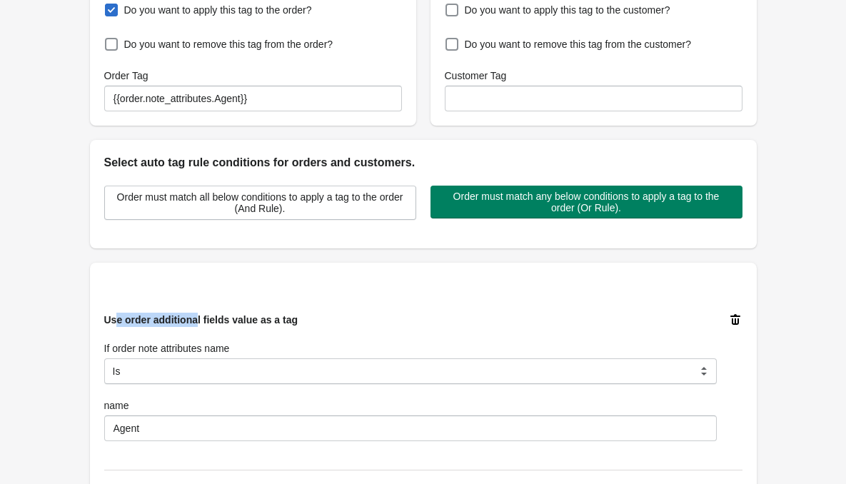
drag, startPoint x: 116, startPoint y: 318, endPoint x: 218, endPoint y: 321, distance: 101.4
click at [212, 321] on span "Use order additional fields value as a tag" at bounding box center [201, 319] width 194 height 11
click at [251, 321] on span "Use order additional fields value as a tag" at bounding box center [201, 319] width 194 height 11
drag, startPoint x: 106, startPoint y: 345, endPoint x: 139, endPoint y: 349, distance: 33.8
click at [139, 349] on label "If order note attributes name" at bounding box center [167, 348] width 126 height 14
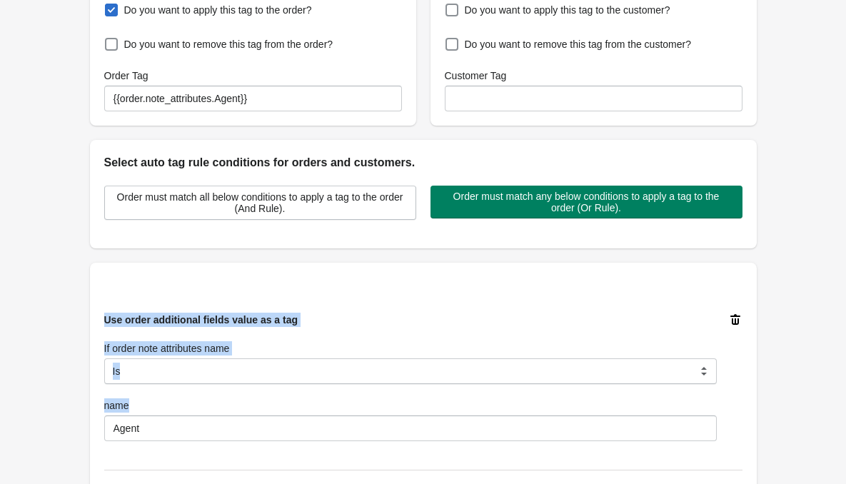
drag, startPoint x: 103, startPoint y: 320, endPoint x: 154, endPoint y: 421, distance: 113.3
click at [154, 421] on div "Use order additional fields value as a tag If order note attributes name Is Con…" at bounding box center [410, 377] width 612 height 128
copy div "Use order additional fields value as a tag If order note attributes name Is Con…"
click at [113, 258] on div "Enable this auto tag rule? Auto Tag Rule Name Agent Tracking Order Tag Do you w…" at bounding box center [423, 271] width 667 height 875
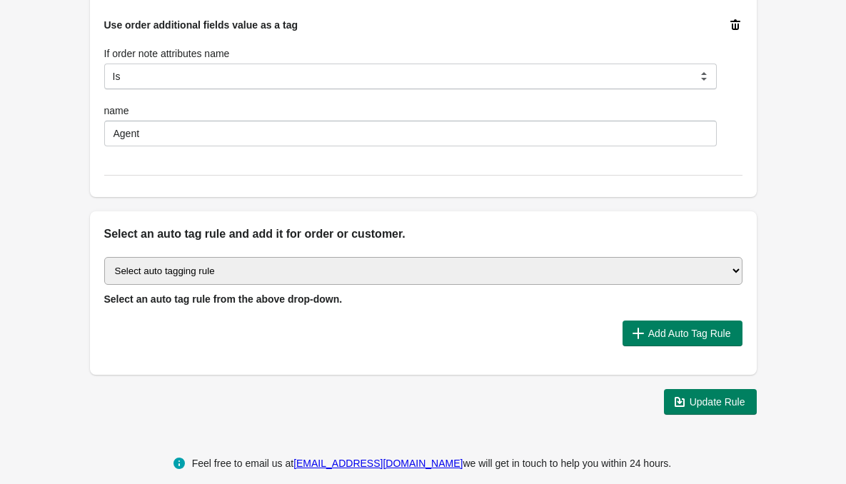
scroll to position [525, 0]
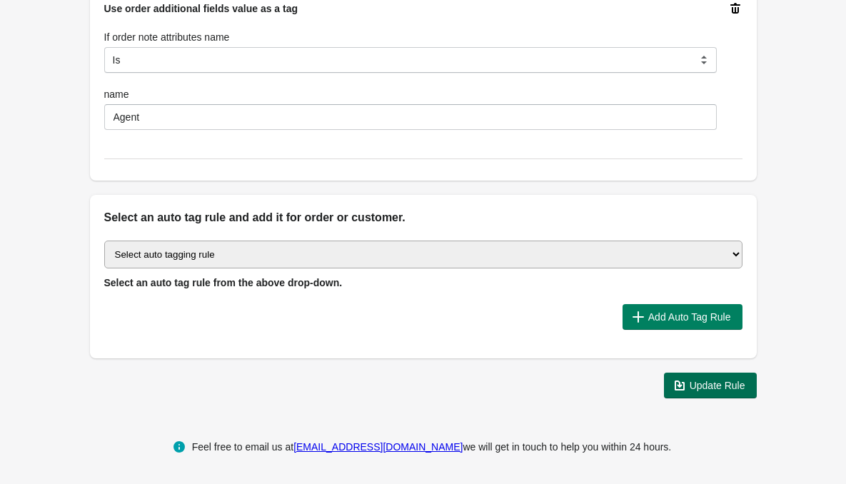
click at [670, 380] on button "Update Rule" at bounding box center [710, 386] width 93 height 26
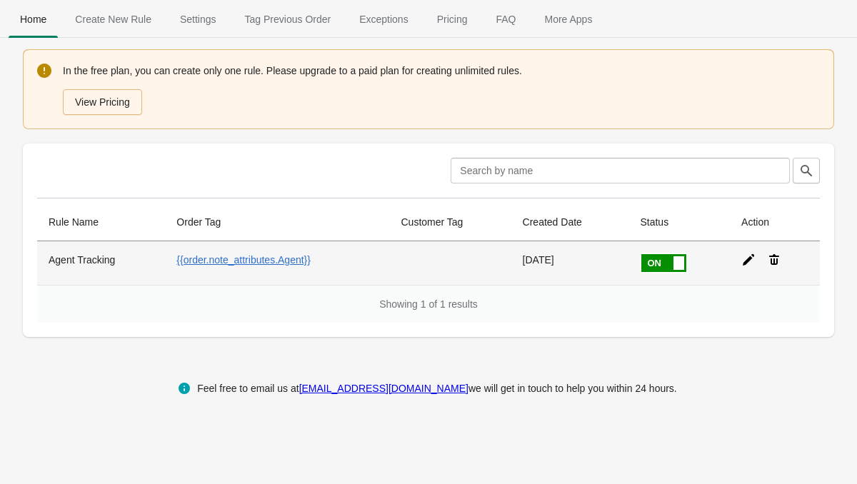
click at [743, 263] on icon at bounding box center [747, 259] width 11 height 11
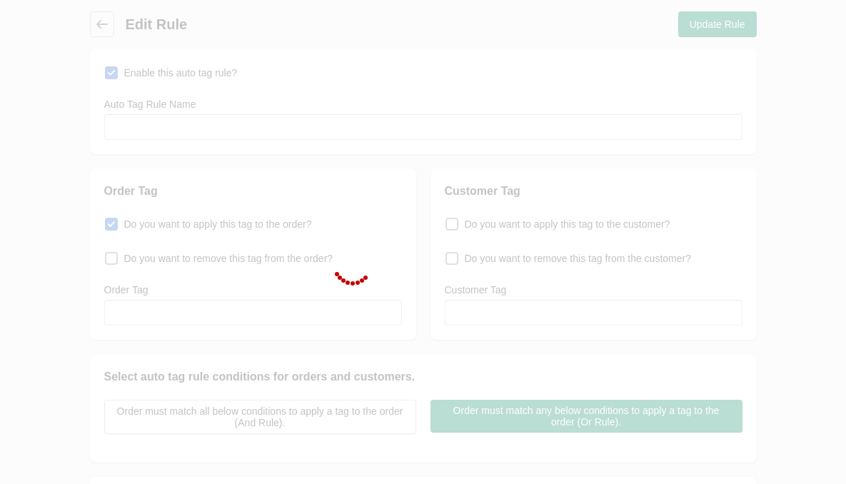
type input "Agent Tracking"
checkbox input "true"
type input "{{order.note_attributes.Agent}}"
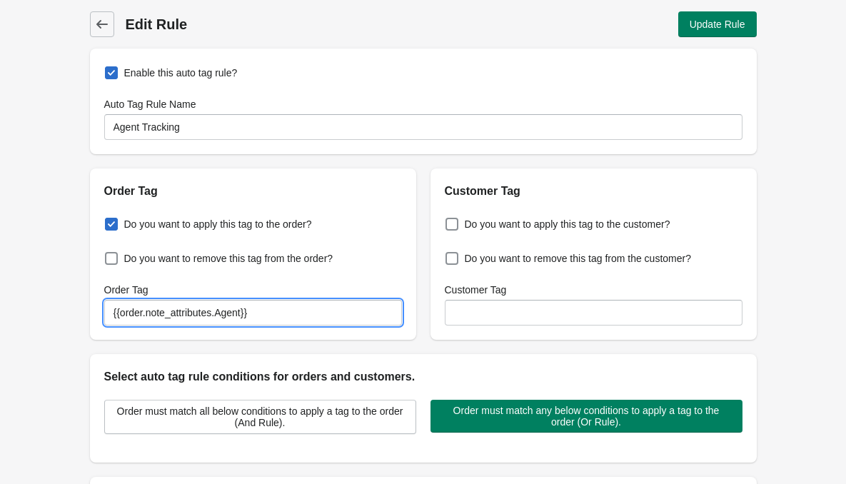
drag, startPoint x: 273, startPoint y: 313, endPoint x: 98, endPoint y: 313, distance: 175.6
click at [98, 313] on div "Do you want to apply this tag to the order? Do you want to remove this tag from…" at bounding box center [253, 270] width 326 height 140
click at [66, 241] on div "Back Edit Rule Update Rule Enable this auto tag rule? Auto Tag Rule Name Agent …" at bounding box center [423, 467] width 846 height 935
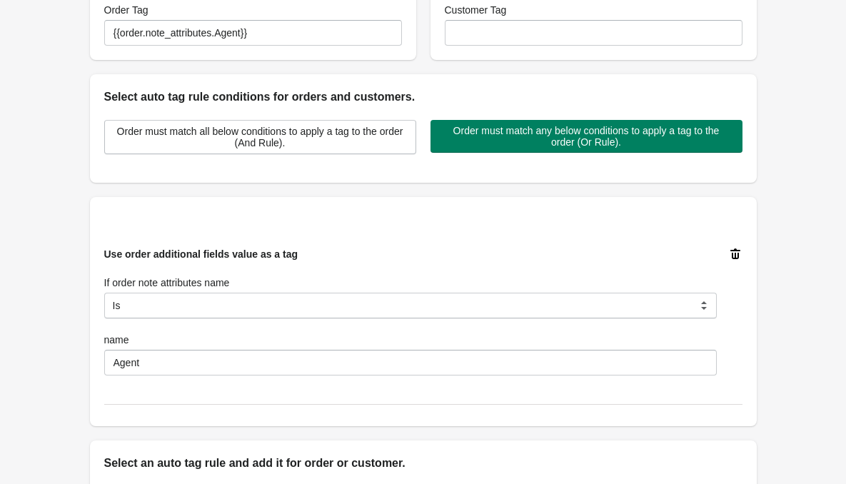
scroll to position [71, 0]
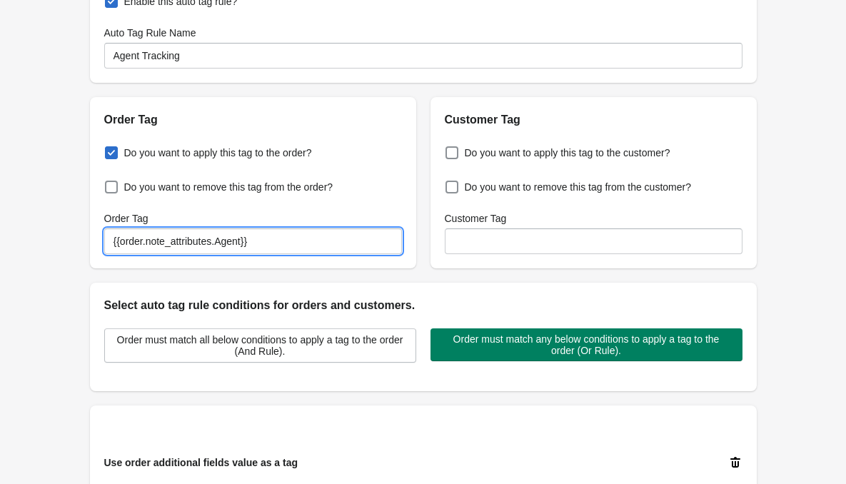
drag, startPoint x: 265, startPoint y: 240, endPoint x: 63, endPoint y: 238, distance: 202.0
click at [63, 238] on div "Back Edit Rule Update Rule Enable this auto tag rule? Auto Tag Rule Name Agent …" at bounding box center [423, 396] width 846 height 935
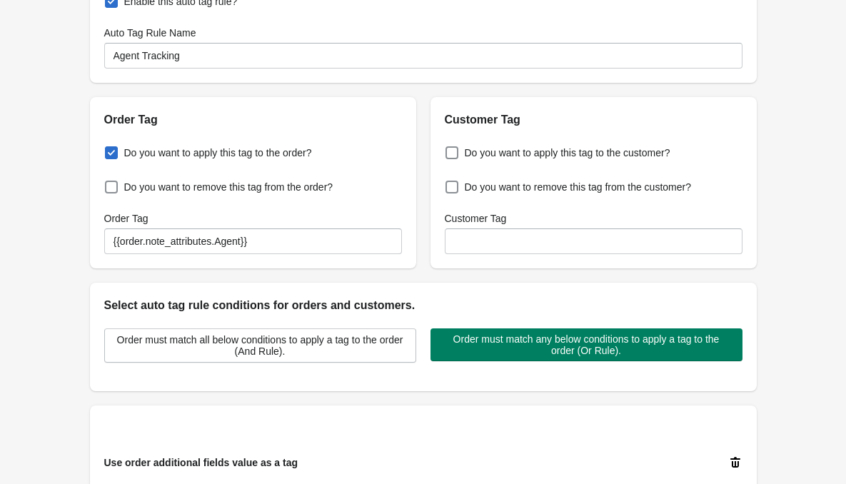
click at [63, 238] on div "Back Edit Rule Update Rule Enable this auto tag rule? Auto Tag Rule Name Agent …" at bounding box center [423, 396] width 846 height 935
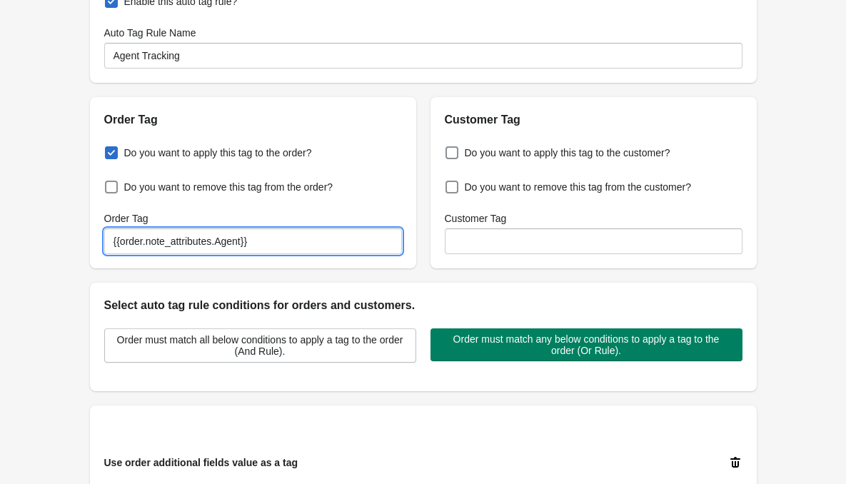
drag, startPoint x: 191, startPoint y: 235, endPoint x: 95, endPoint y: 233, distance: 95.7
click at [95, 233] on div "Do you want to apply this tag to the order? Do you want to remove this tag from…" at bounding box center [253, 198] width 326 height 140
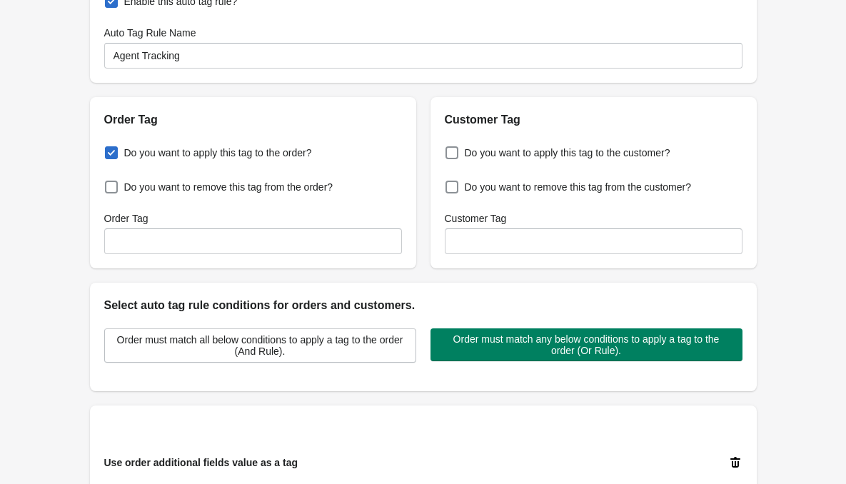
click at [307, 128] on h2 "Order Tag" at bounding box center [253, 119] width 298 height 17
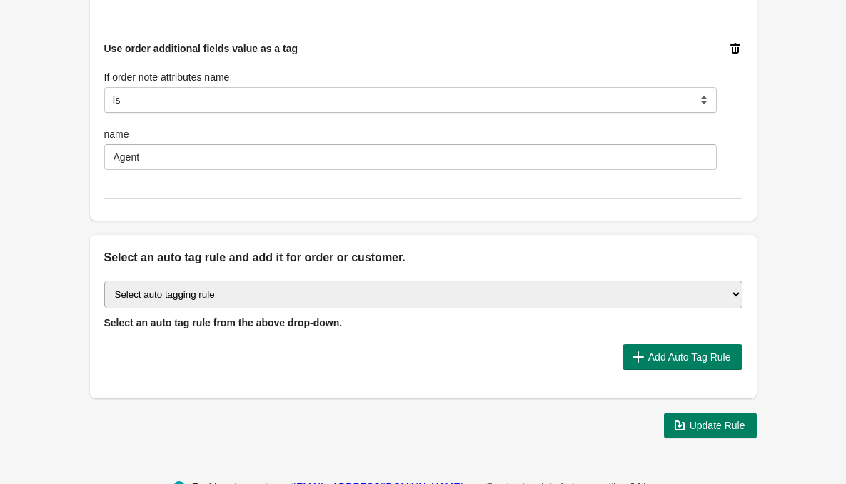
scroll to position [500, 0]
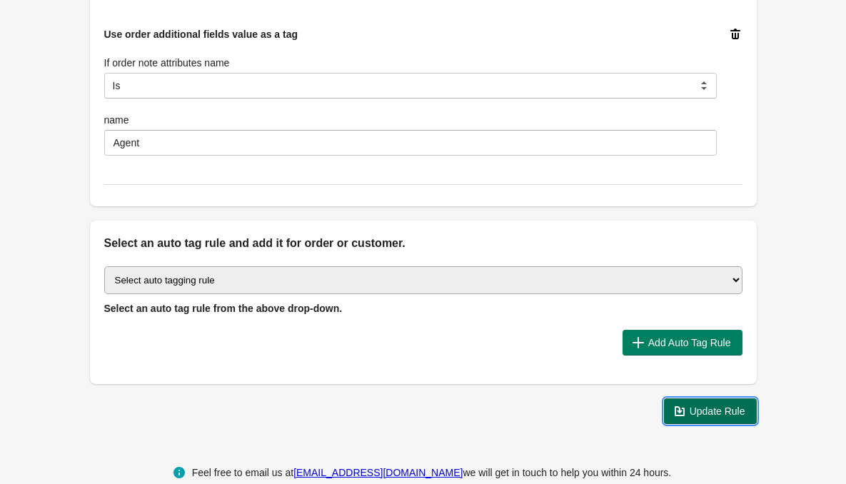
click at [699, 420] on button "Update Rule" at bounding box center [710, 411] width 93 height 26
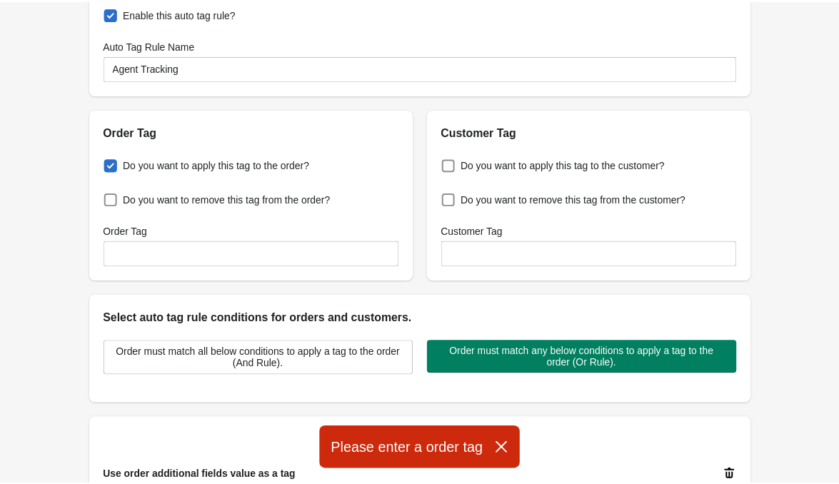
scroll to position [0, 0]
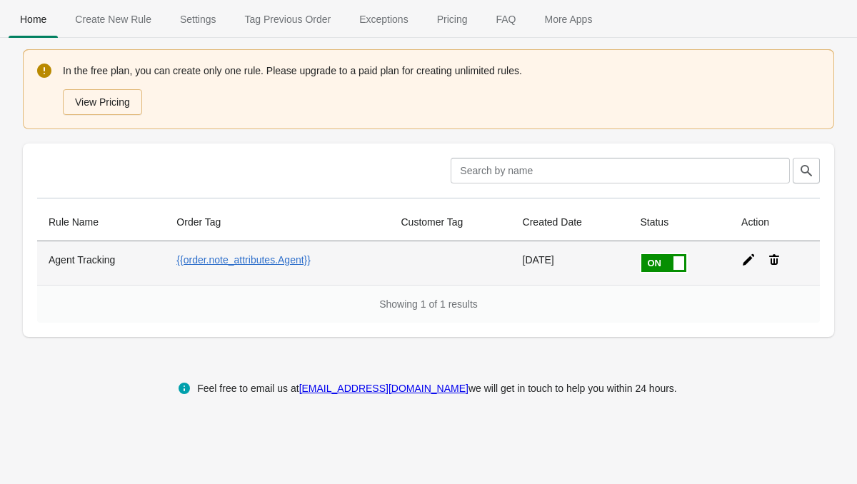
click at [741, 258] on icon at bounding box center [748, 260] width 14 height 14
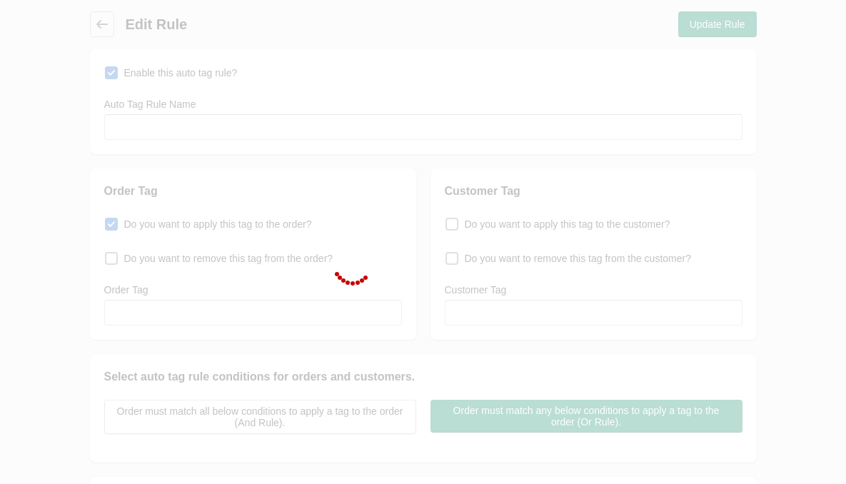
type input "Agent Tracking"
checkbox input "true"
type input "{{order.note_attributes.Agent}}"
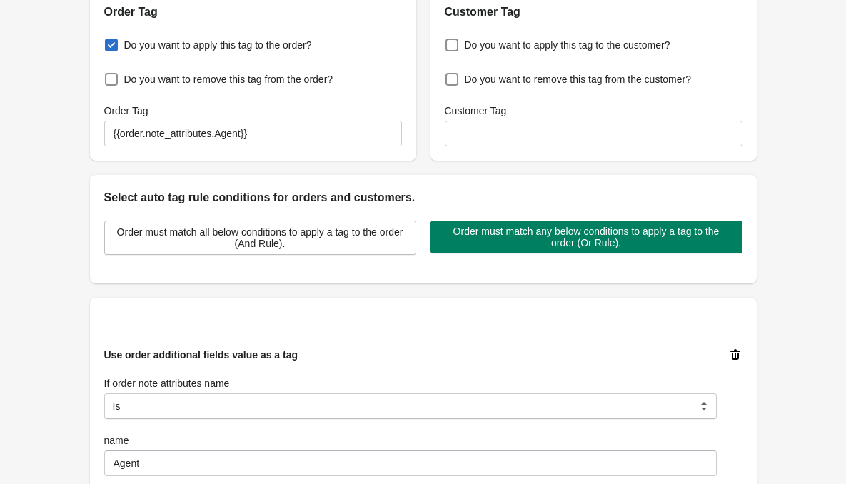
scroll to position [214, 0]
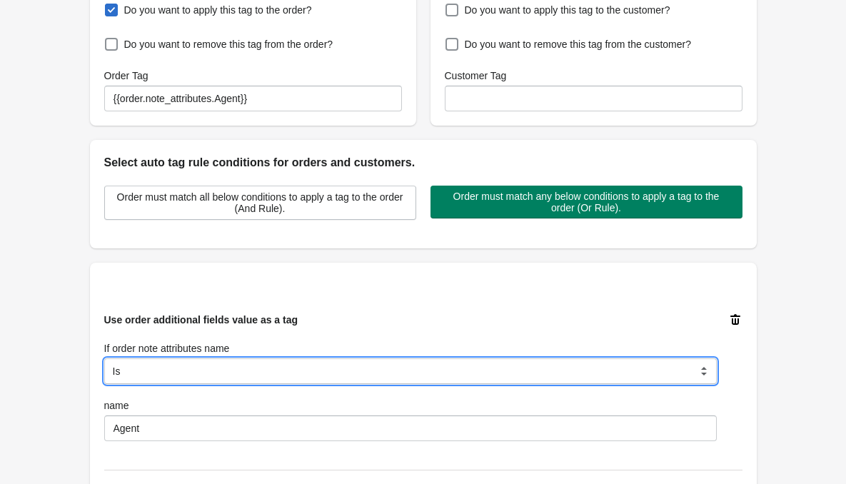
click at [198, 365] on select "Is Contain Is Not Is Not contain Start With" at bounding box center [410, 371] width 612 height 26
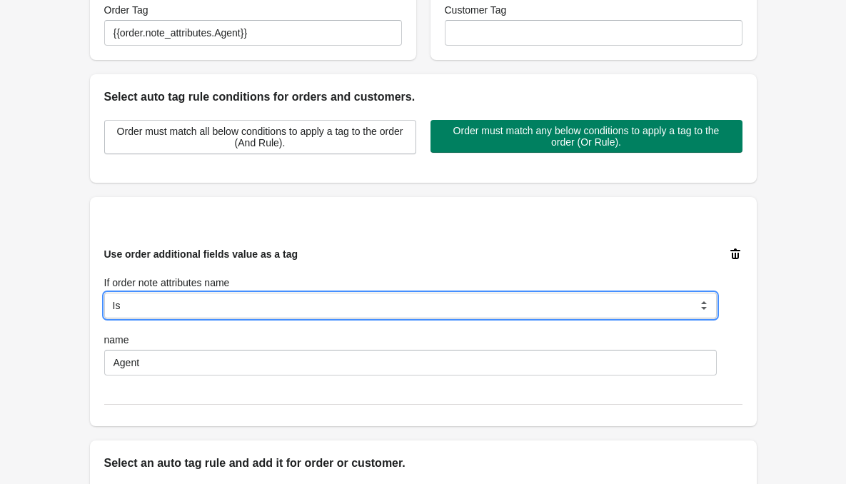
scroll to position [286, 0]
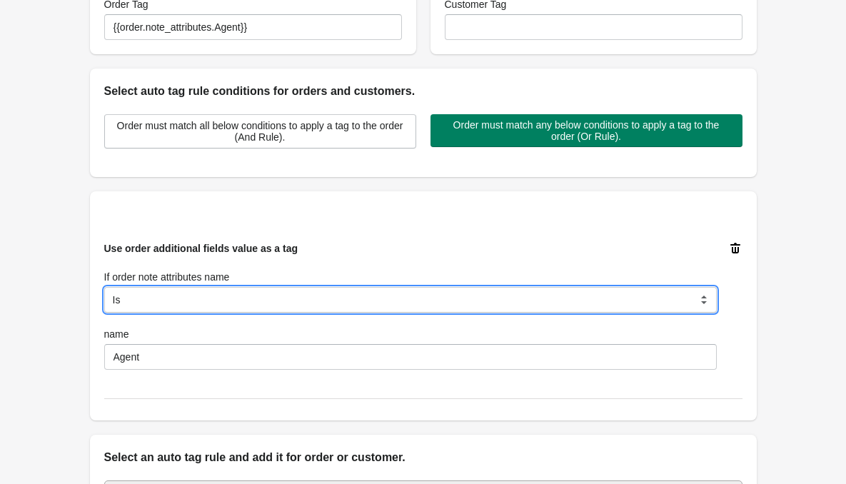
click at [185, 301] on select "Is Contain Is Not Is Not contain Start With" at bounding box center [410, 300] width 612 height 26
select select "5"
click at [104, 287] on select "Is Contain Is Not Is Not contain Start With" at bounding box center [410, 300] width 612 height 26
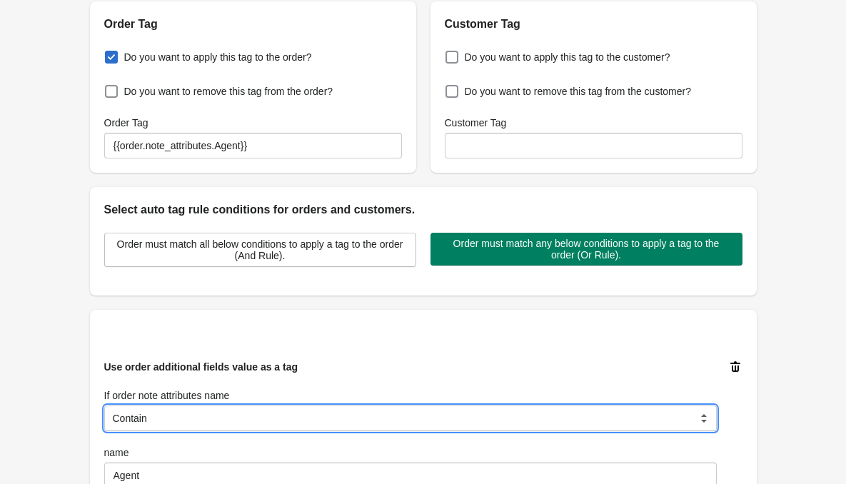
scroll to position [143, 0]
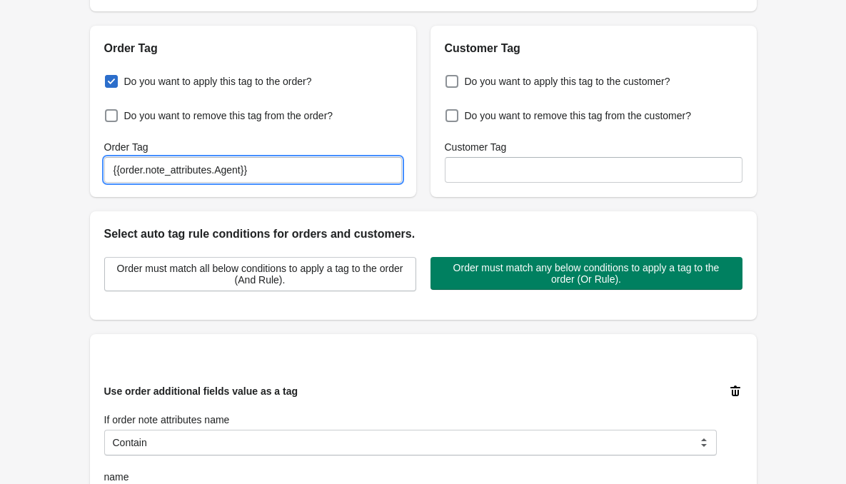
drag, startPoint x: 275, startPoint y: 175, endPoint x: 72, endPoint y: 180, distance: 202.8
click at [72, 180] on div "Back Edit Rule Update Rule Enable this auto tag rule? Auto Tag Rule Name Agent …" at bounding box center [423, 324] width 712 height 935
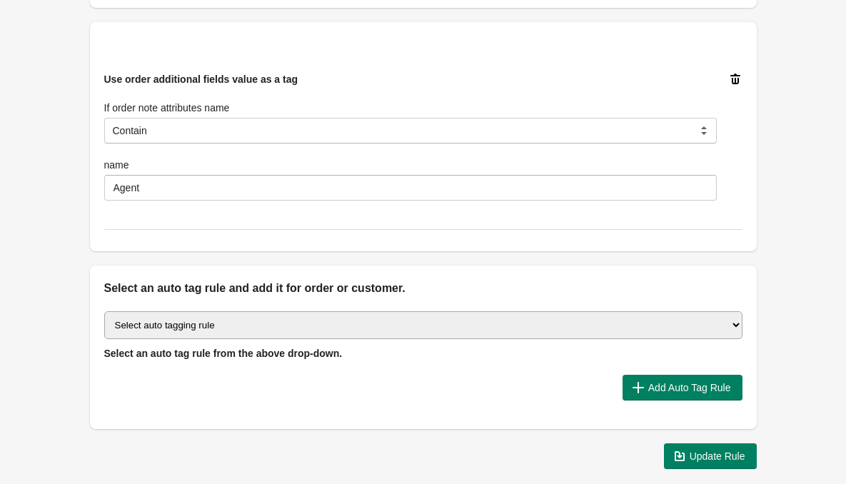
scroll to position [500, 0]
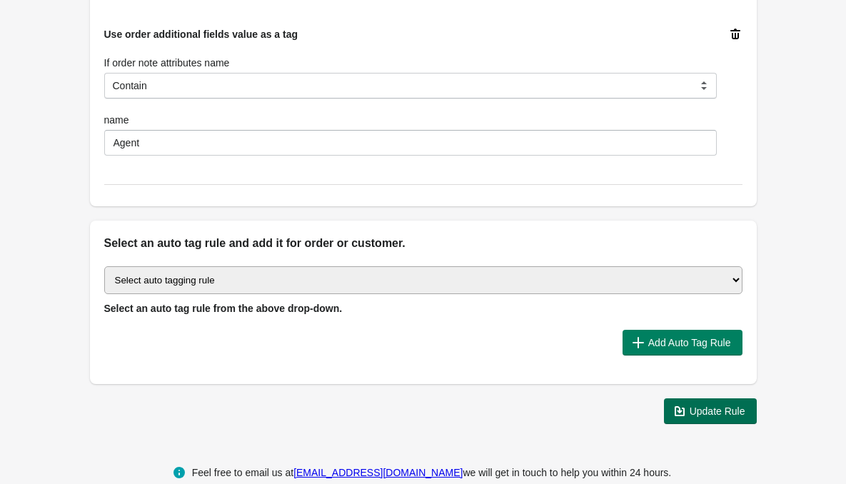
click at [684, 410] on icon "button" at bounding box center [679, 411] width 14 height 14
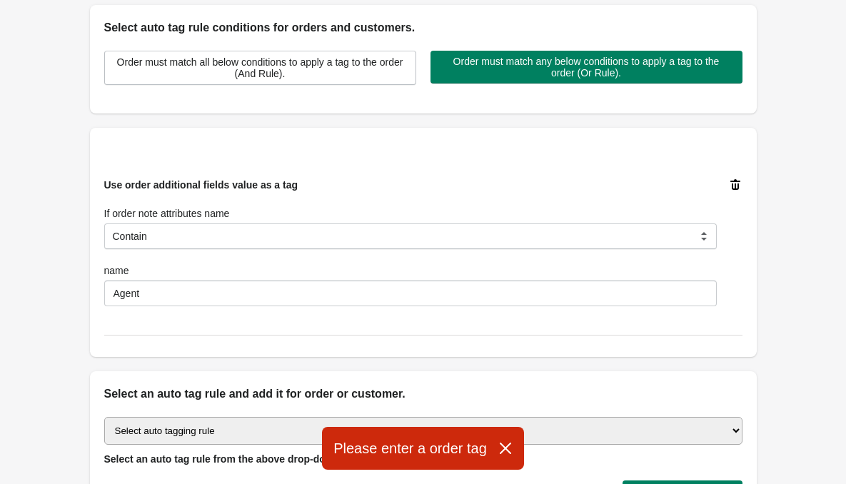
scroll to position [286, 0]
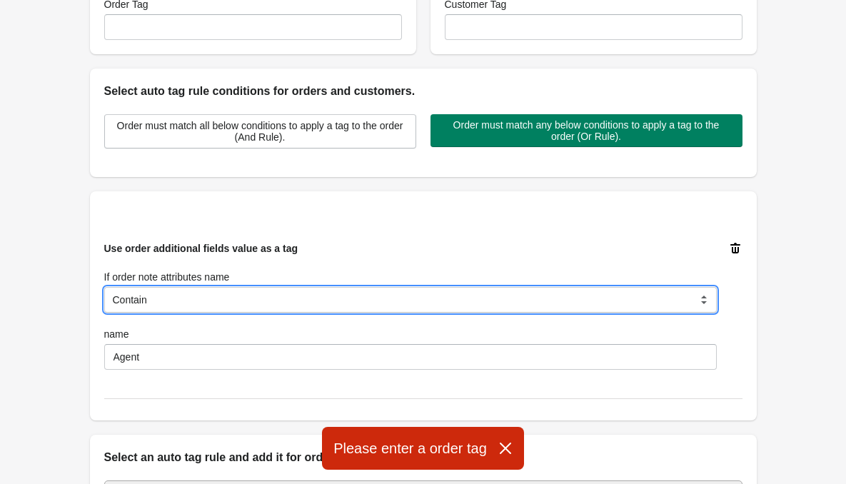
click at [198, 290] on select "Is Contain Is Not Is Not contain Start With" at bounding box center [410, 300] width 612 height 26
select select "7"
click at [104, 287] on select "Is Contain Is Not Is Not contain Start With" at bounding box center [410, 300] width 612 height 26
click at [179, 305] on select "Is Contain Is Not Is Not contain Start With" at bounding box center [410, 300] width 612 height 26
click at [180, 303] on select "Is Contain Is Not Is Not contain Start With" at bounding box center [410, 300] width 612 height 26
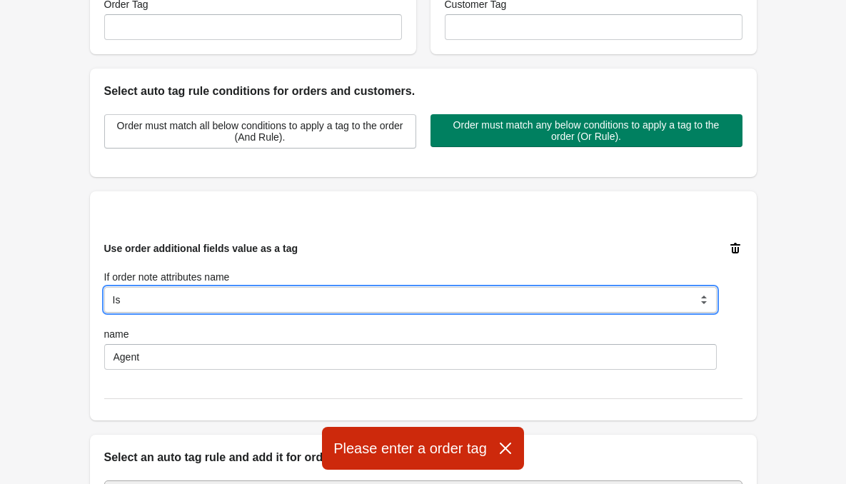
scroll to position [143, 0]
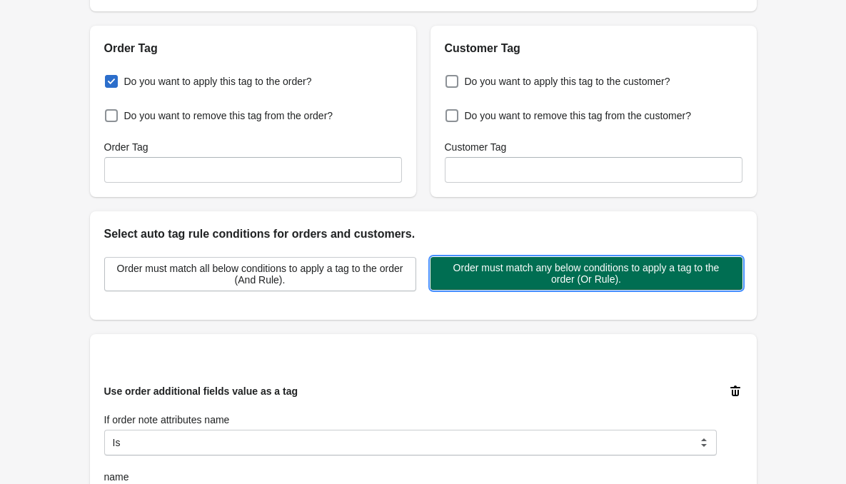
click at [530, 280] on span "Order must match any below conditions to apply a tag to the order (Or Rule)." at bounding box center [586, 273] width 289 height 23
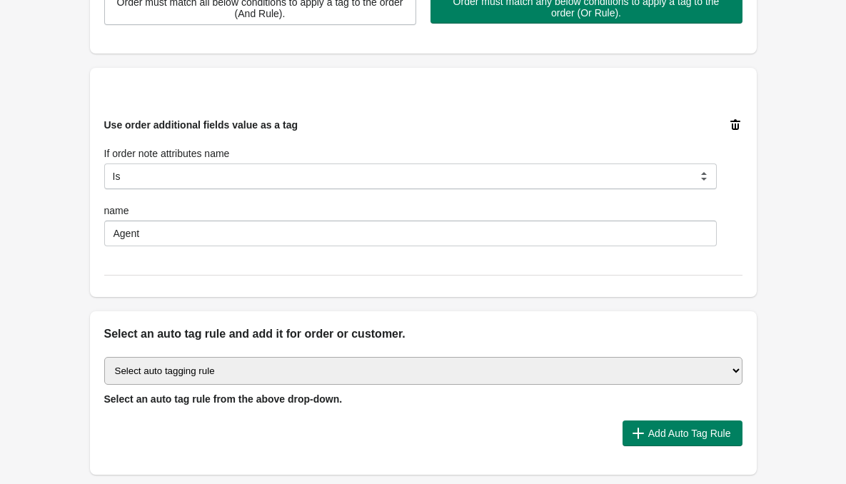
scroll to position [428, 0]
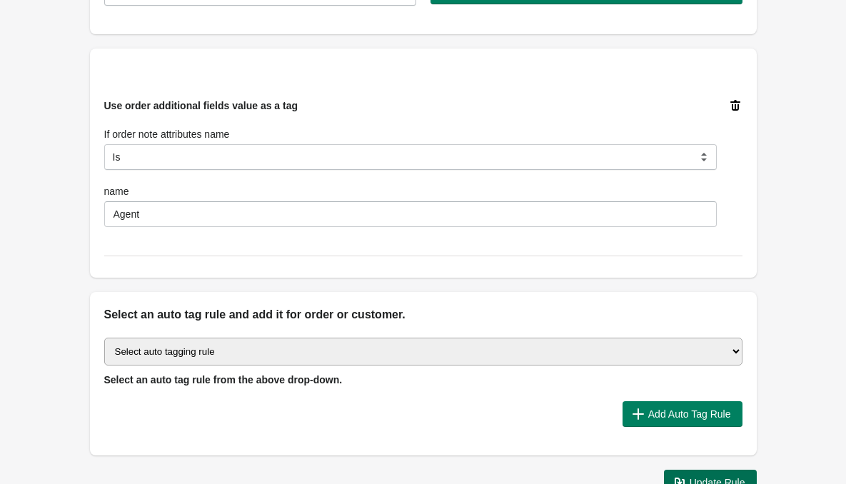
click at [705, 473] on button "Update Rule" at bounding box center [710, 483] width 93 height 26
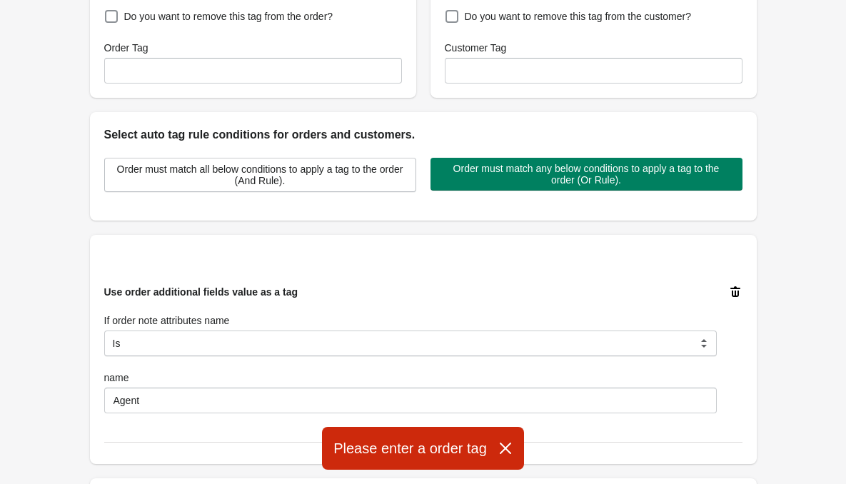
scroll to position [214, 0]
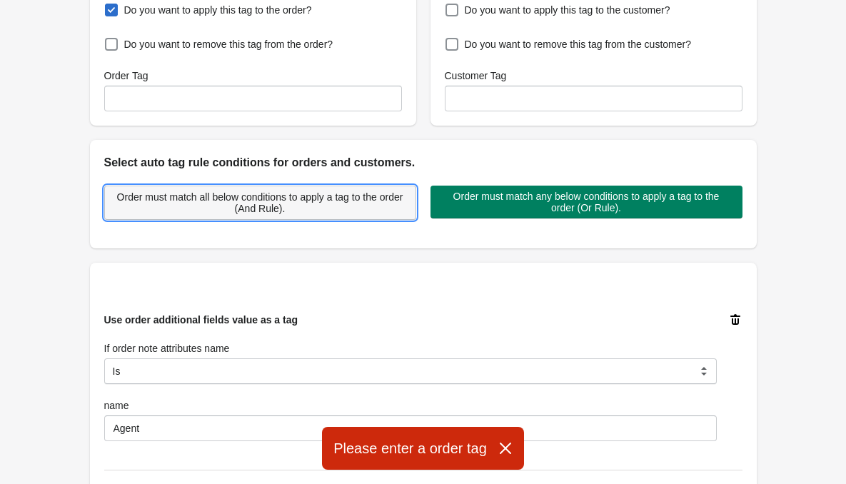
click at [306, 200] on span "Order must match all below conditions to apply a tag to the order (And Rule)." at bounding box center [260, 202] width 288 height 23
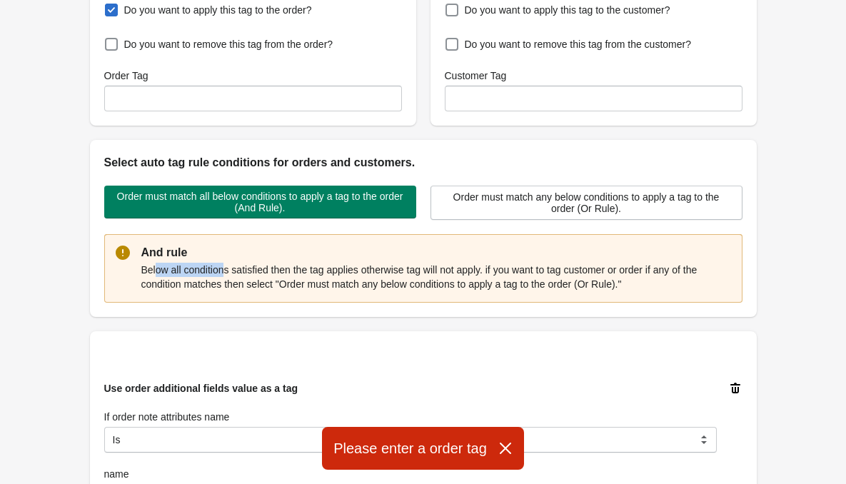
drag, startPoint x: 156, startPoint y: 273, endPoint x: 224, endPoint y: 274, distance: 67.8
click at [224, 274] on p "Below all conditions satisfied then the tag applies otherwise tag will not appl…" at bounding box center [436, 277] width 590 height 29
click at [152, 271] on p "Below all conditions satisfied then the tag applies otherwise tag will not appl…" at bounding box center [436, 277] width 590 height 29
drag, startPoint x: 160, startPoint y: 271, endPoint x: 245, endPoint y: 273, distance: 84.9
click at [243, 273] on p "Below all conditions satisfied then the tag applies otherwise tag will not appl…" at bounding box center [436, 277] width 590 height 29
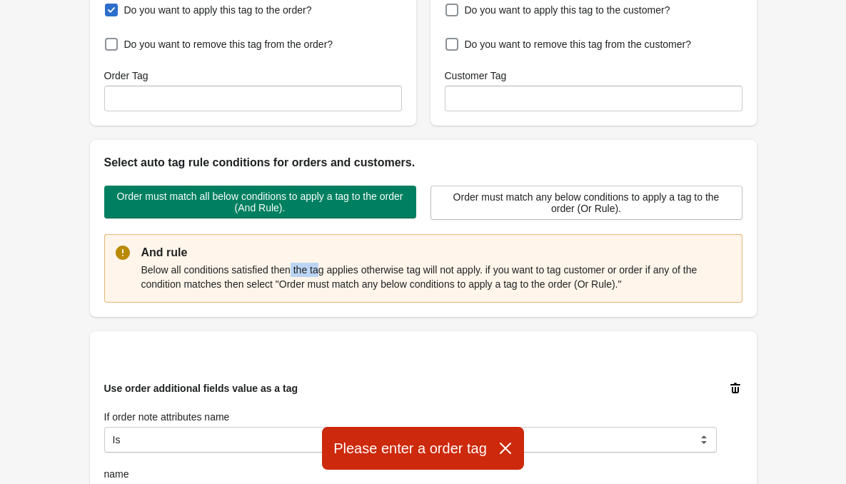
drag, startPoint x: 292, startPoint y: 271, endPoint x: 318, endPoint y: 271, distance: 26.4
click at [318, 271] on p "Below all conditions satisfied then the tag applies otherwise tag will not appl…" at bounding box center [436, 277] width 590 height 29
drag, startPoint x: 324, startPoint y: 270, endPoint x: 394, endPoint y: 272, distance: 70.0
click at [394, 272] on p "Below all conditions satisfied then the tag applies otherwise tag will not appl…" at bounding box center [436, 277] width 590 height 29
click at [430, 271] on p "Below all conditions satisfied then the tag applies otherwise tag will not appl…" at bounding box center [436, 277] width 590 height 29
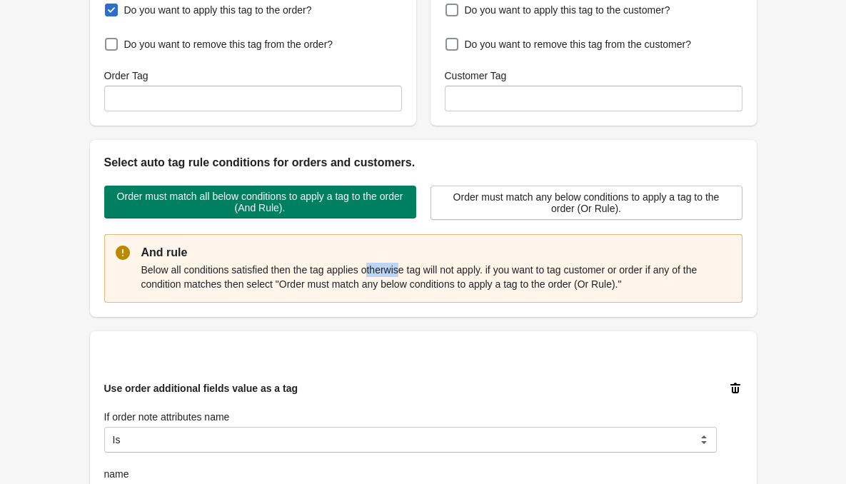
drag, startPoint x: 368, startPoint y: 268, endPoint x: 427, endPoint y: 271, distance: 59.3
click at [398, 270] on p "Below all conditions satisfied then the tag applies otherwise tag will not appl…" at bounding box center [436, 277] width 590 height 29
drag, startPoint x: 428, startPoint y: 271, endPoint x: 474, endPoint y: 272, distance: 46.4
click at [462, 272] on p "Below all conditions satisfied then the tag applies otherwise tag will not appl…" at bounding box center [436, 277] width 590 height 29
drag, startPoint x: 477, startPoint y: 272, endPoint x: 487, endPoint y: 273, distance: 10.7
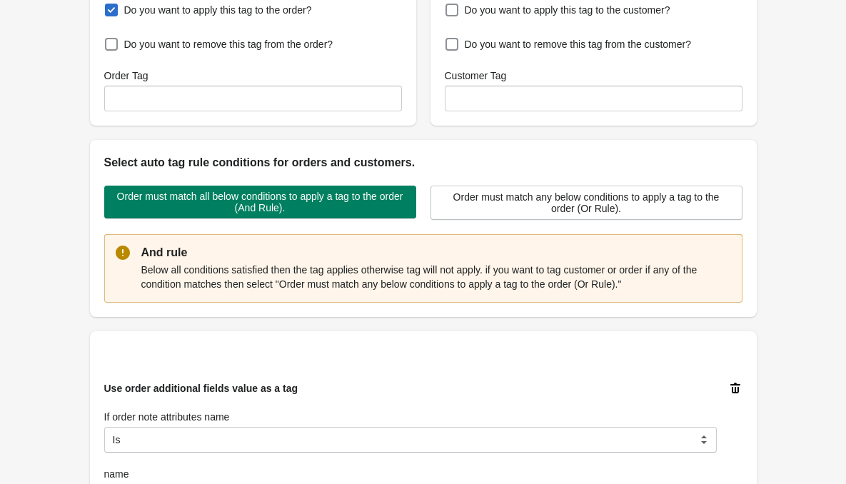
click at [484, 272] on p "Below all conditions satisfied then the tag applies otherwise tag will not appl…" at bounding box center [436, 277] width 590 height 29
drag, startPoint x: 490, startPoint y: 273, endPoint x: 523, endPoint y: 274, distance: 33.6
click at [523, 274] on p "Below all conditions satisfied then the tag applies otherwise tag will not appl…" at bounding box center [436, 277] width 590 height 29
click at [543, 273] on p "Below all conditions satisfied then the tag applies otherwise tag will not appl…" at bounding box center [436, 277] width 590 height 29
drag, startPoint x: 547, startPoint y: 272, endPoint x: 630, endPoint y: 274, distance: 82.8
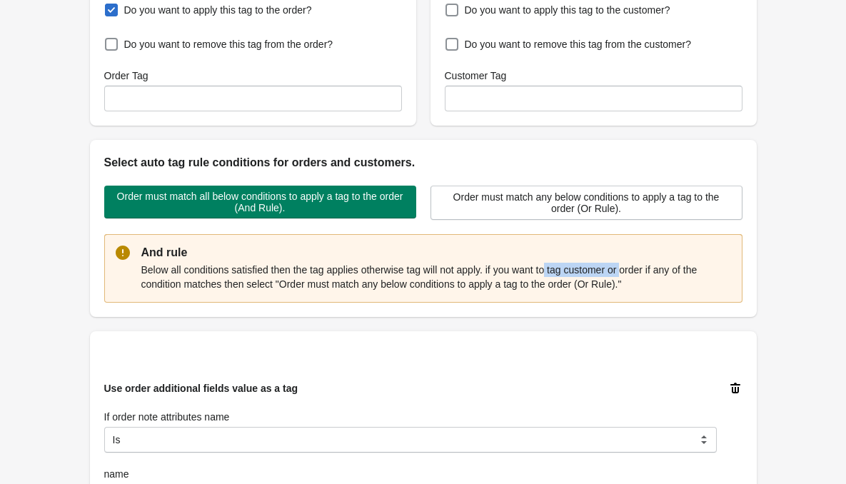
click at [626, 274] on p "Below all conditions satisfied then the tag applies otherwise tag will not appl…" at bounding box center [436, 277] width 590 height 29
click at [623, 273] on p "Below all conditions satisfied then the tag applies otherwise tag will not appl…" at bounding box center [436, 277] width 590 height 29
drag, startPoint x: 552, startPoint y: 268, endPoint x: 575, endPoint y: 269, distance: 23.6
click at [575, 269] on p "Below all conditions satisfied then the tag applies otherwise tag will not appl…" at bounding box center [436, 277] width 590 height 29
drag, startPoint x: 605, startPoint y: 271, endPoint x: 647, endPoint y: 271, distance: 42.8
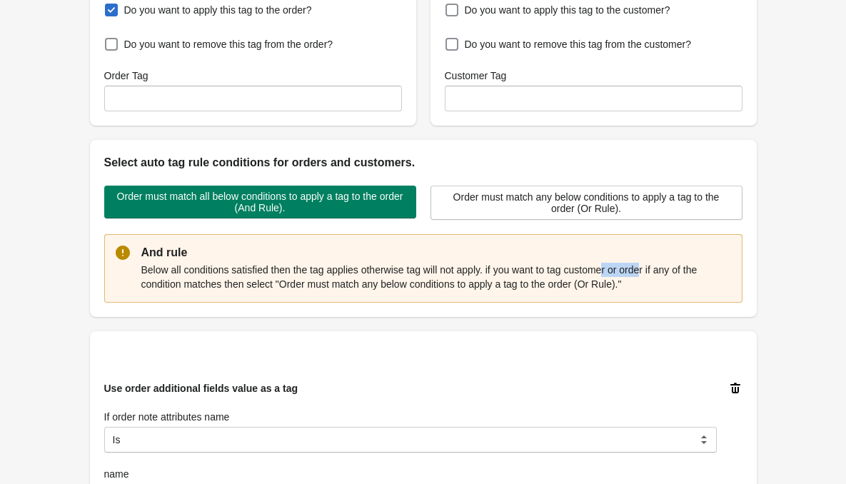
click at [647, 271] on p "Below all conditions satisfied then the tag applies otherwise tag will not appl…" at bounding box center [436, 277] width 590 height 29
drag, startPoint x: 174, startPoint y: 291, endPoint x: 213, endPoint y: 291, distance: 38.5
click at [210, 291] on div "Below all conditions satisfied then the tag applies otherwise tag will not appl…" at bounding box center [436, 276] width 590 height 31
drag, startPoint x: 291, startPoint y: 288, endPoint x: 398, endPoint y: 288, distance: 106.4
click at [388, 290] on p "Below all conditions satisfied then the tag applies otherwise tag will not appl…" at bounding box center [436, 277] width 590 height 29
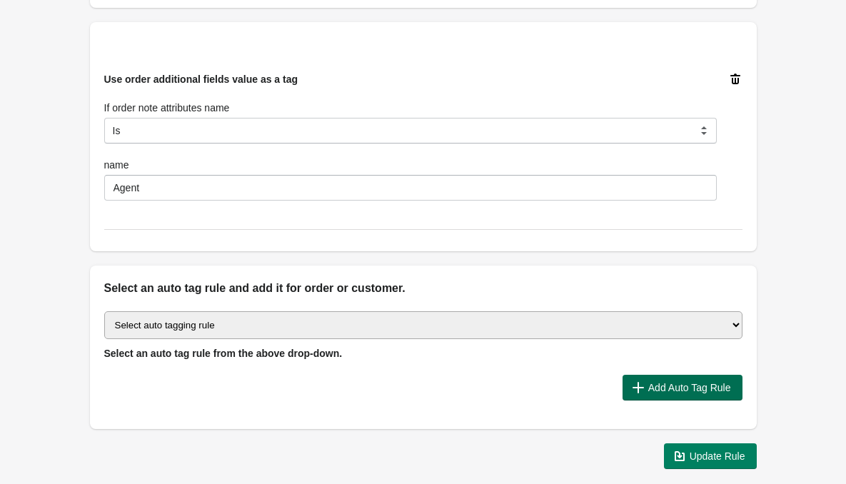
scroll to position [571, 0]
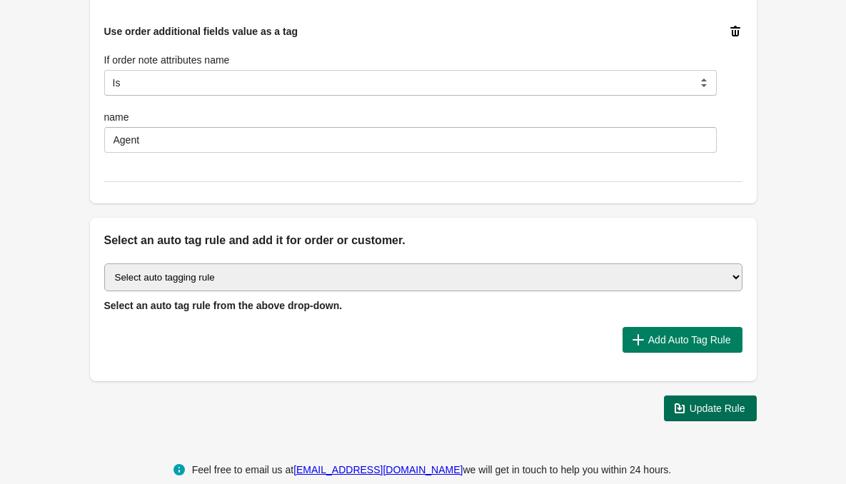
click at [709, 417] on button "Update Rule" at bounding box center [710, 408] width 93 height 26
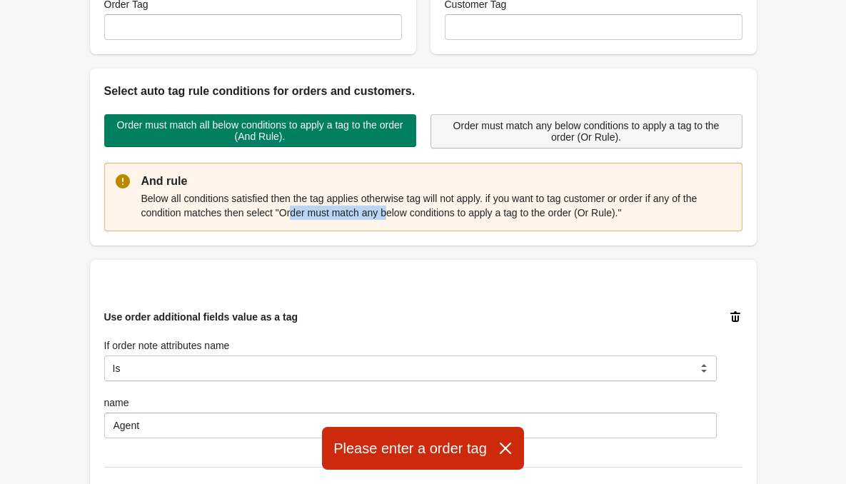
click at [535, 133] on span "Order must match any below conditions to apply a tag to the order (Or Rule)." at bounding box center [587, 131] width 288 height 23
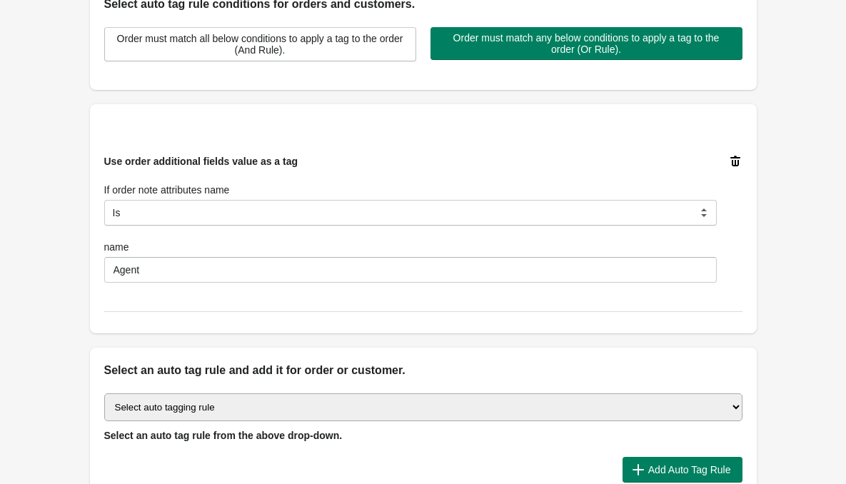
scroll to position [428, 0]
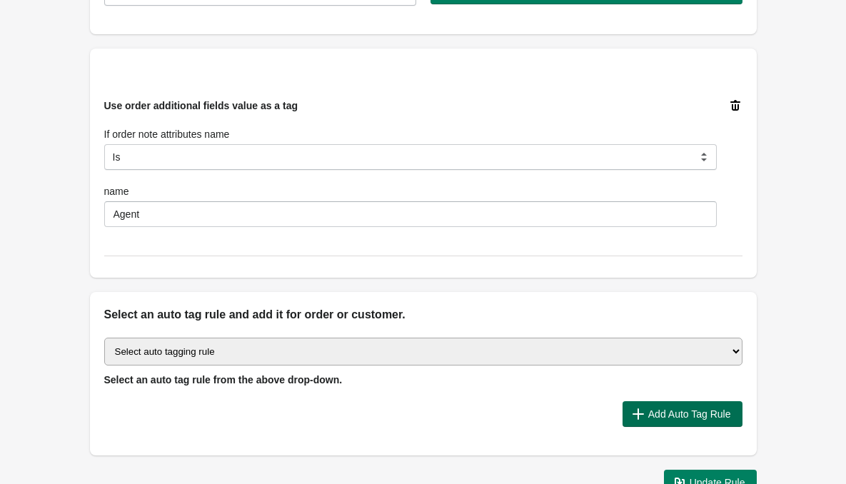
click at [657, 410] on span "Add Auto Tag Rule" at bounding box center [689, 413] width 83 height 11
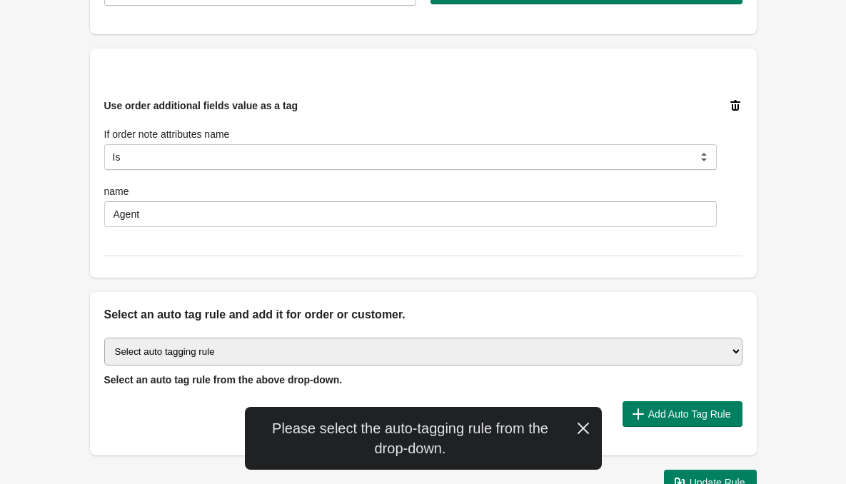
click at [544, 348] on select "Select auto tagging rule Tag by order amount Tag based on the order count (Volu…" at bounding box center [423, 352] width 638 height 28
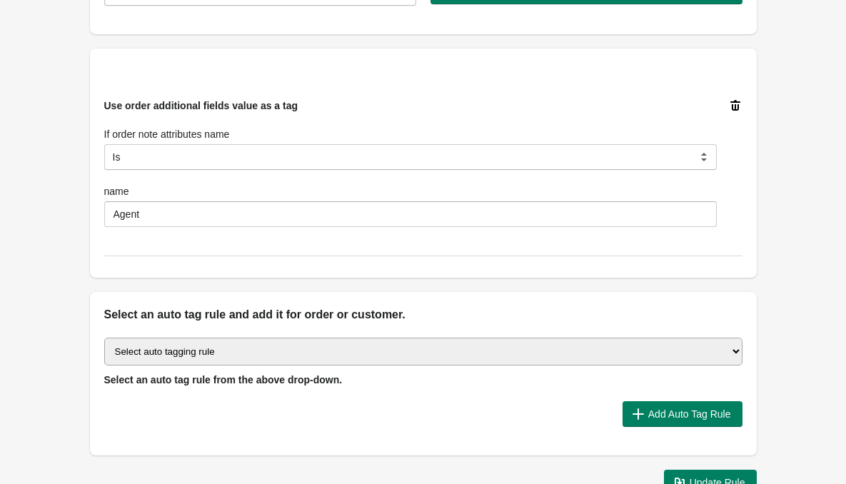
click at [51, 313] on div "Back Edit Rule Update Rule Enable this auto tag rule? Auto Tag Rule Name Agent …" at bounding box center [423, 39] width 846 height 935
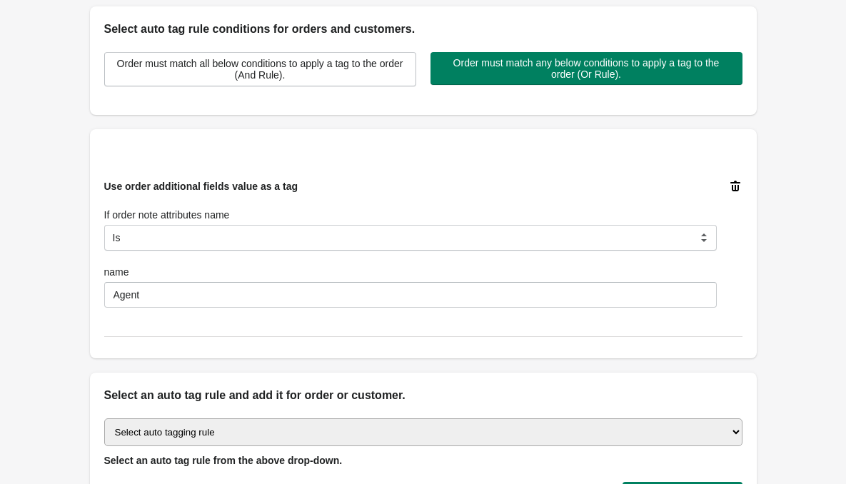
scroll to position [357, 0]
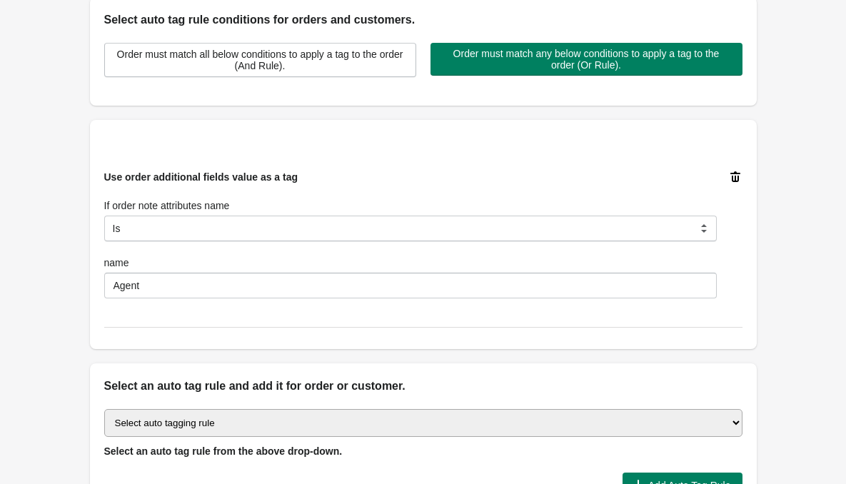
click at [191, 423] on select "Select auto tagging rule Tag by order amount Tag based on the order count (Volu…" at bounding box center [423, 423] width 638 height 28
select select "45"
click at [104, 409] on select "Select auto tagging rule Tag by order amount Tag based on the order count (Volu…" at bounding box center [423, 423] width 638 height 28
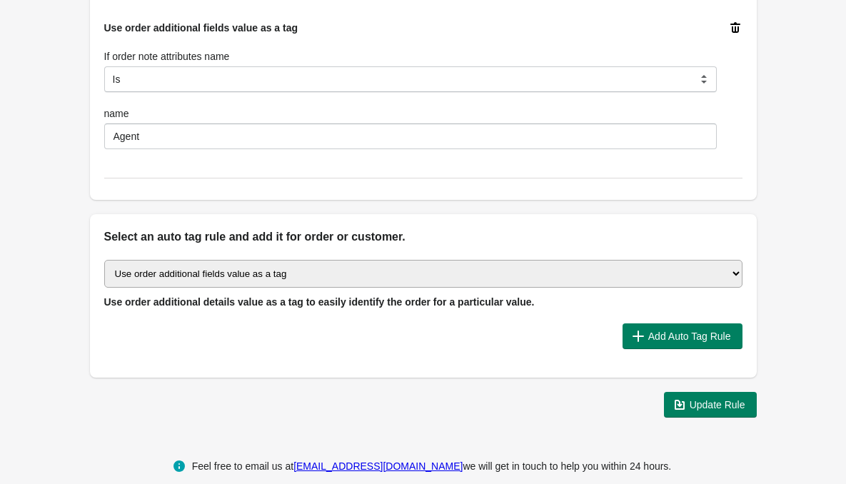
scroll to position [525, 0]
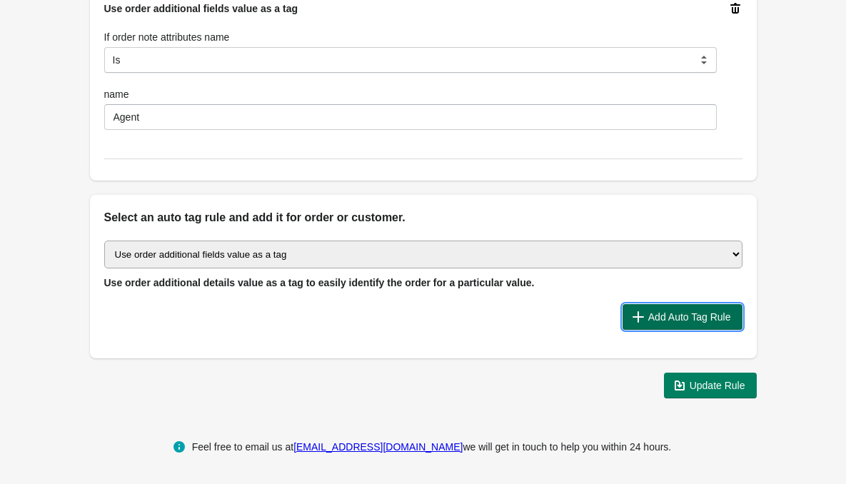
click at [670, 321] on span "Add Auto Tag Rule" at bounding box center [689, 316] width 83 height 11
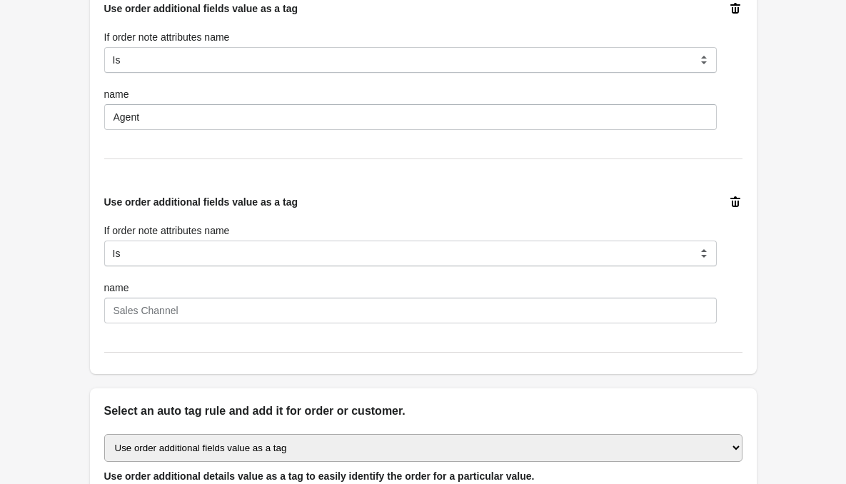
click at [733, 203] on icon at bounding box center [735, 202] width 14 height 14
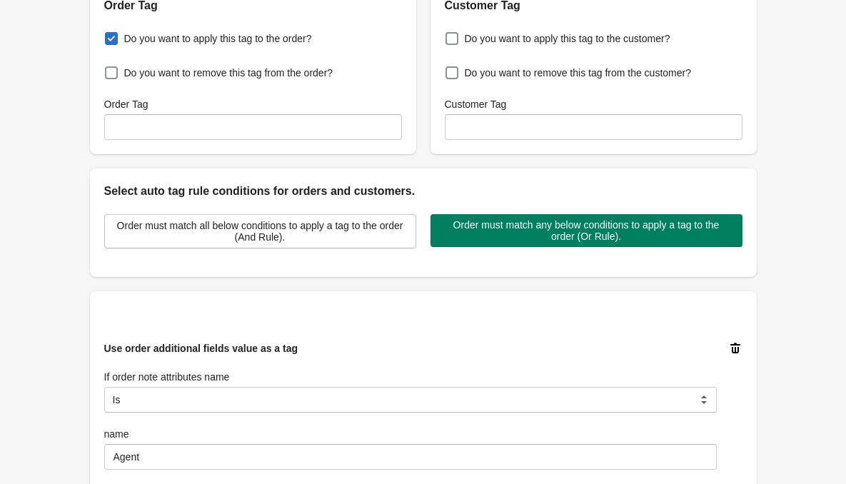
scroll to position [168, 0]
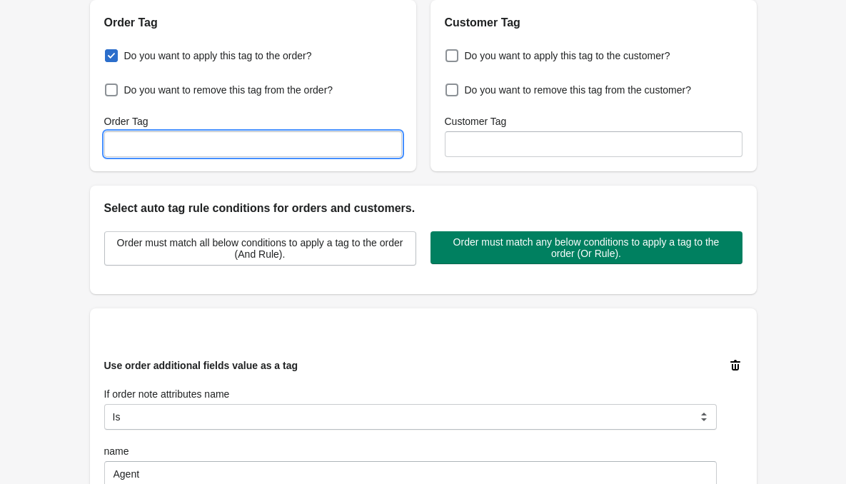
click at [258, 145] on input "Order Tag" at bounding box center [253, 144] width 298 height 26
click at [194, 141] on input "Order Tag" at bounding box center [253, 144] width 298 height 26
paste input "Agent Conversion"
type input "Agent Conversion"
click at [81, 168] on div "Order Tag Do you want to apply this tag to the order? Do you want to remove thi…" at bounding box center [416, 80] width 681 height 183
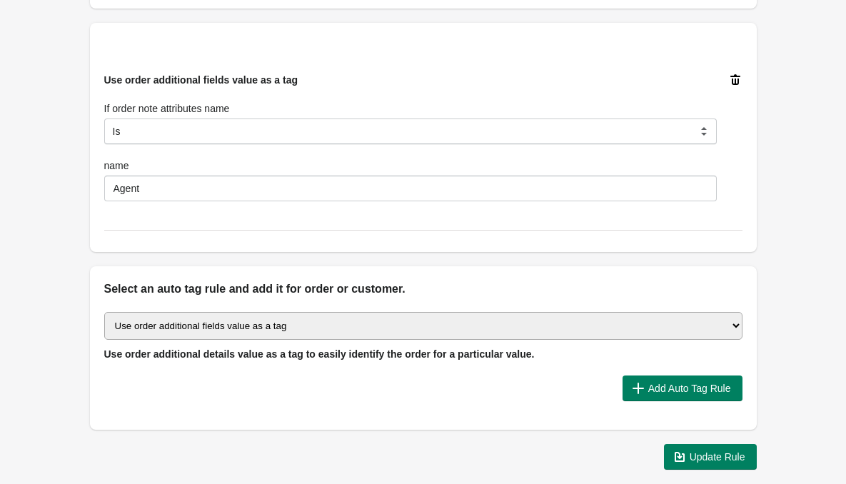
scroll to position [525, 0]
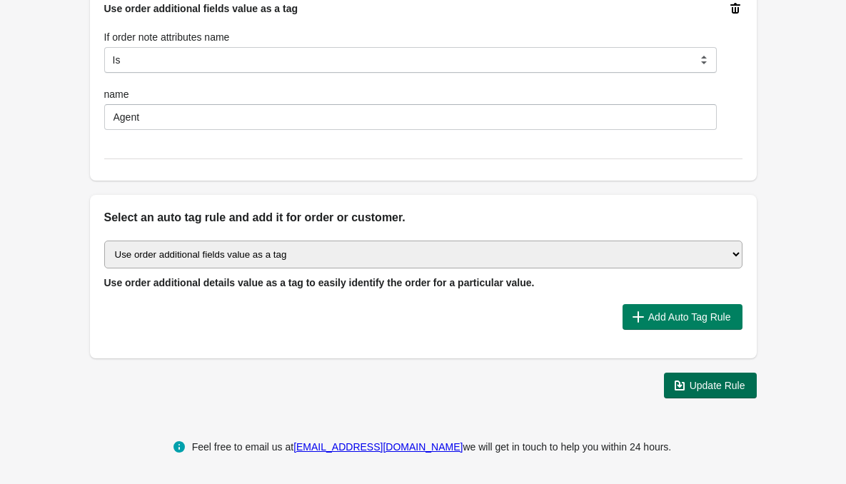
click at [676, 381] on icon "button" at bounding box center [679, 385] width 10 height 10
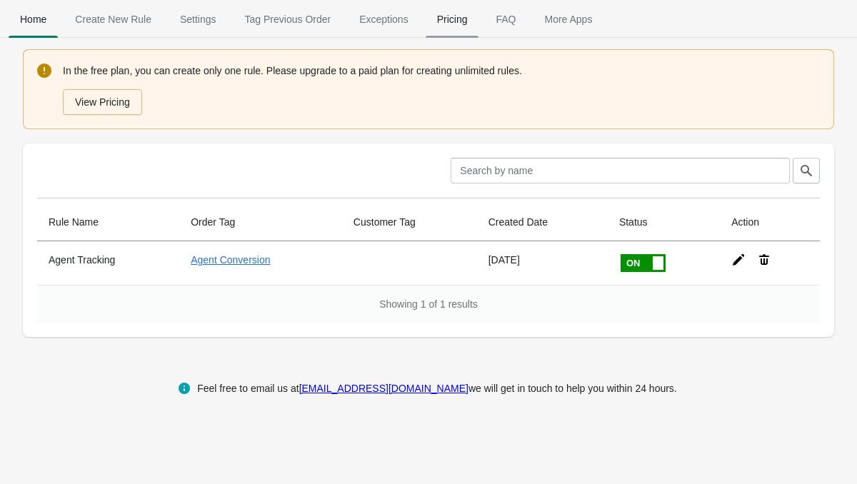
click at [425, 20] on span "Pricing" at bounding box center [452, 19] width 54 height 26
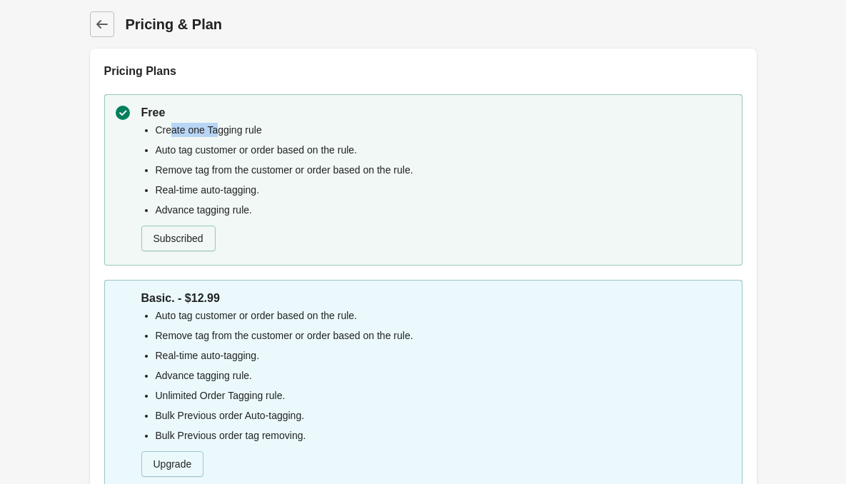
drag, startPoint x: 186, startPoint y: 130, endPoint x: 218, endPoint y: 130, distance: 32.1
click at [218, 130] on li "Create one Tagging rule" at bounding box center [443, 130] width 575 height 14
drag, startPoint x: 174, startPoint y: 152, endPoint x: 246, endPoint y: 163, distance: 72.3
click at [270, 146] on li "Auto tag customer or order based on the rule." at bounding box center [443, 150] width 575 height 14
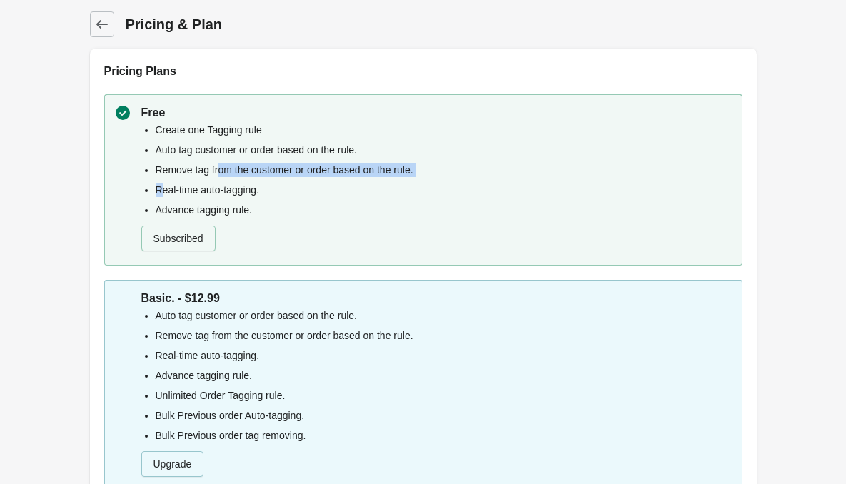
drag, startPoint x: 163, startPoint y: 178, endPoint x: 260, endPoint y: 172, distance: 97.3
click at [218, 174] on ul "Create one Tagging rule Auto tag customer or order based on the rule. Remove ta…" at bounding box center [436, 170] width 590 height 94
click at [263, 169] on li "Remove tag from the customer or order based on the rule." at bounding box center [443, 170] width 575 height 14
click at [201, 191] on li "Real-time auto-tagging." at bounding box center [443, 190] width 575 height 14
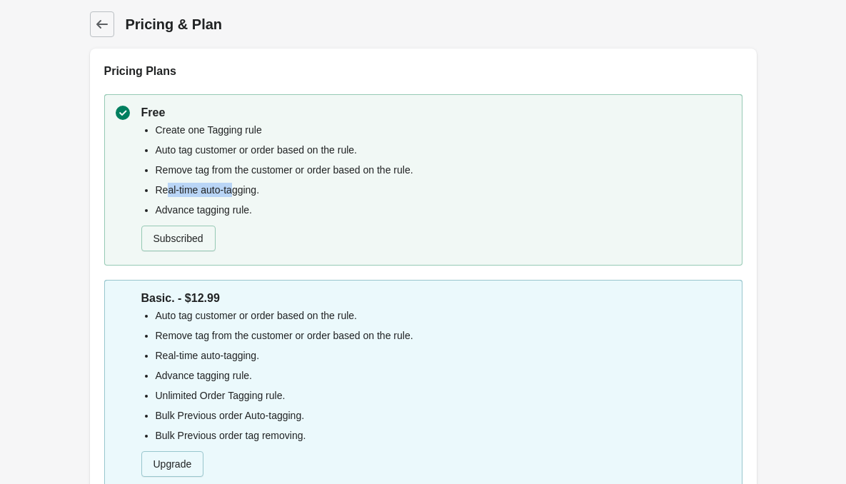
drag, startPoint x: 169, startPoint y: 189, endPoint x: 232, endPoint y: 186, distance: 62.9
click at [232, 186] on li "Real-time auto-tagging." at bounding box center [443, 190] width 575 height 14
drag, startPoint x: 183, startPoint y: 213, endPoint x: 243, endPoint y: 206, distance: 59.7
click at [243, 206] on li "Advance tagging rule." at bounding box center [443, 210] width 575 height 14
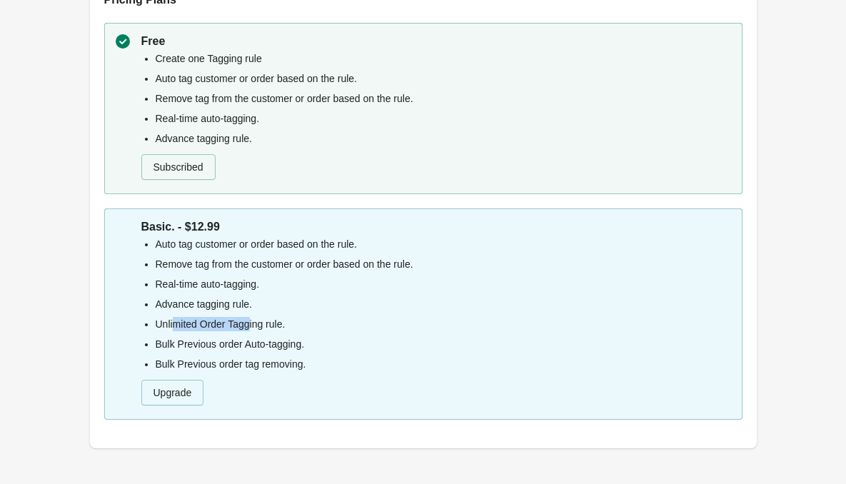
drag, startPoint x: 173, startPoint y: 325, endPoint x: 251, endPoint y: 324, distance: 77.8
click at [251, 325] on li "Unlimited Order Tagging rule." at bounding box center [443, 324] width 575 height 14
drag, startPoint x: 174, startPoint y: 305, endPoint x: 224, endPoint y: 305, distance: 50.0
click at [224, 305] on li "Advance tagging rule." at bounding box center [443, 304] width 575 height 14
drag, startPoint x: 195, startPoint y: 285, endPoint x: 244, endPoint y: 278, distance: 49.8
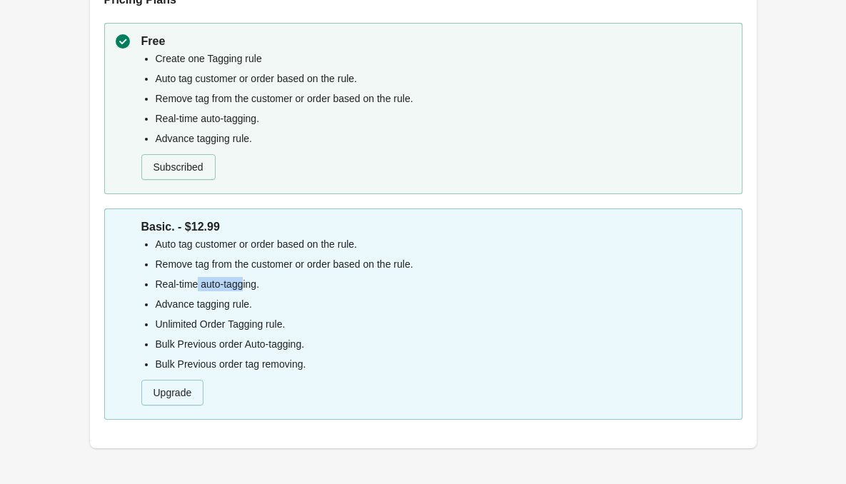
click at [246, 284] on li "Real-time auto-tagging." at bounding box center [443, 284] width 575 height 14
drag, startPoint x: 209, startPoint y: 267, endPoint x: 220, endPoint y: 246, distance: 23.3
click at [256, 268] on li "Remove tag from the customer or order based on the rule." at bounding box center [443, 264] width 575 height 14
drag, startPoint x: 181, startPoint y: 352, endPoint x: 284, endPoint y: 336, distance: 104.0
click at [276, 343] on ul "Auto tag customer or order based on the rule. Remove tag from the customer or o…" at bounding box center [436, 304] width 590 height 134
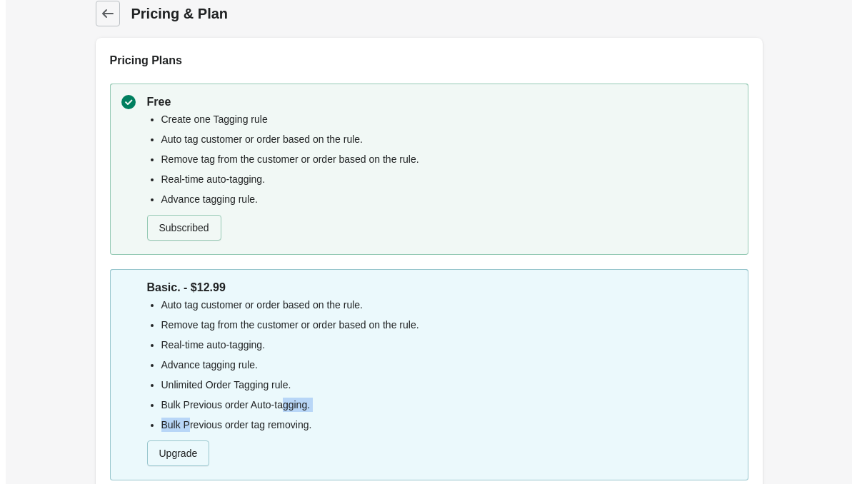
scroll to position [0, 0]
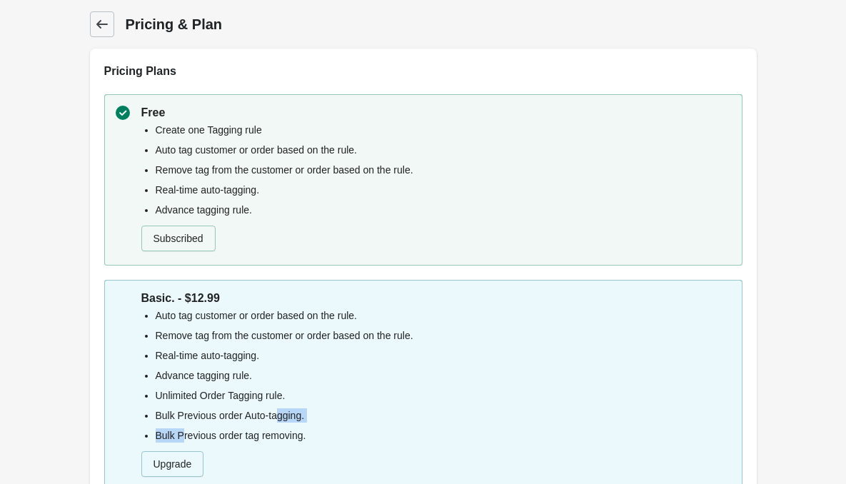
click at [107, 22] on icon at bounding box center [102, 24] width 14 height 14
